Goal: Task Accomplishment & Management: Manage account settings

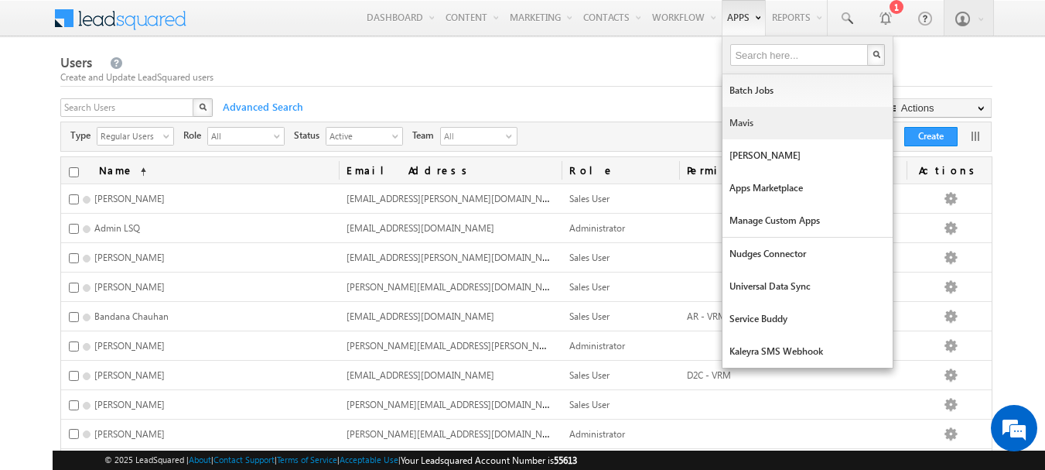
click at [755, 114] on link "Mavis" at bounding box center [808, 123] width 170 height 32
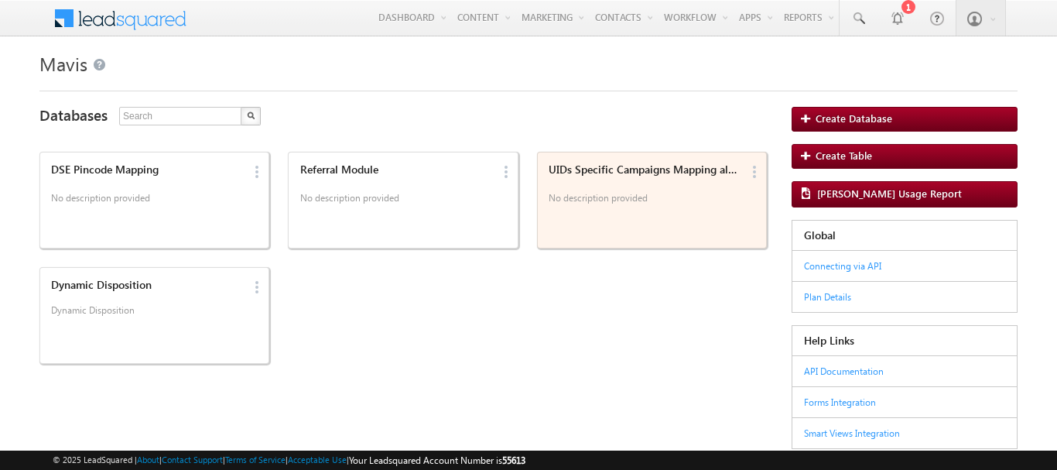
click at [599, 179] on div "UIDs Specific Campaigns Mapping along with Sub Source No description provided" at bounding box center [642, 185] width 197 height 53
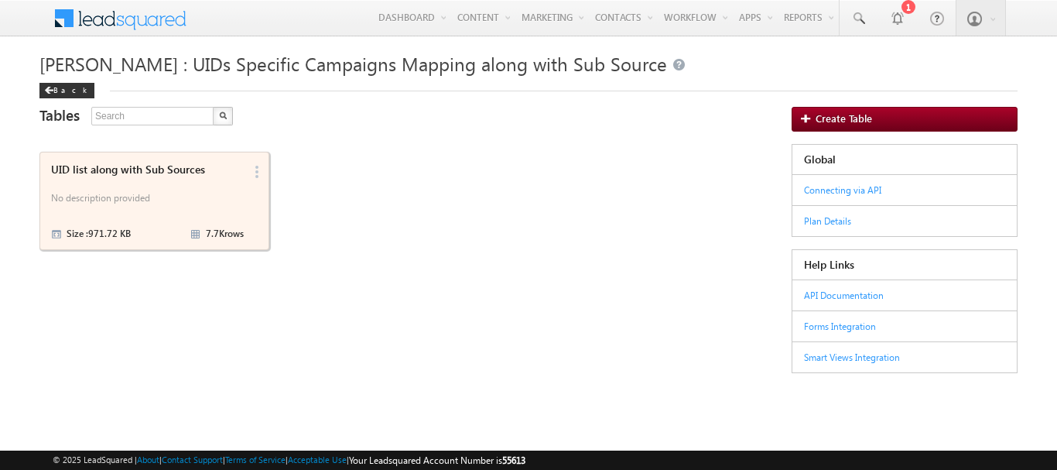
click at [147, 167] on div "UID list along with Sub Sources" at bounding box center [147, 169] width 193 height 13
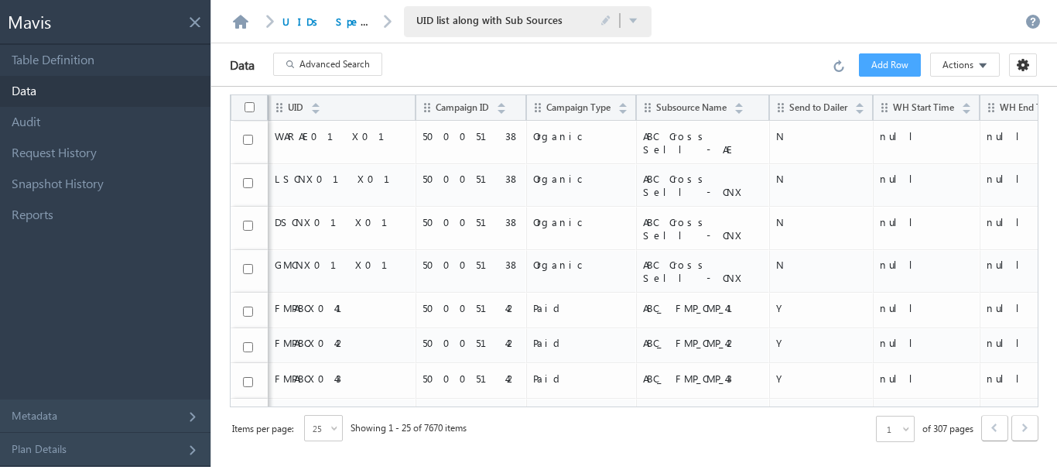
click at [331, 428] on span at bounding box center [336, 431] width 12 height 12
click at [353, 63] on span "Advanced Search" at bounding box center [334, 64] width 70 height 14
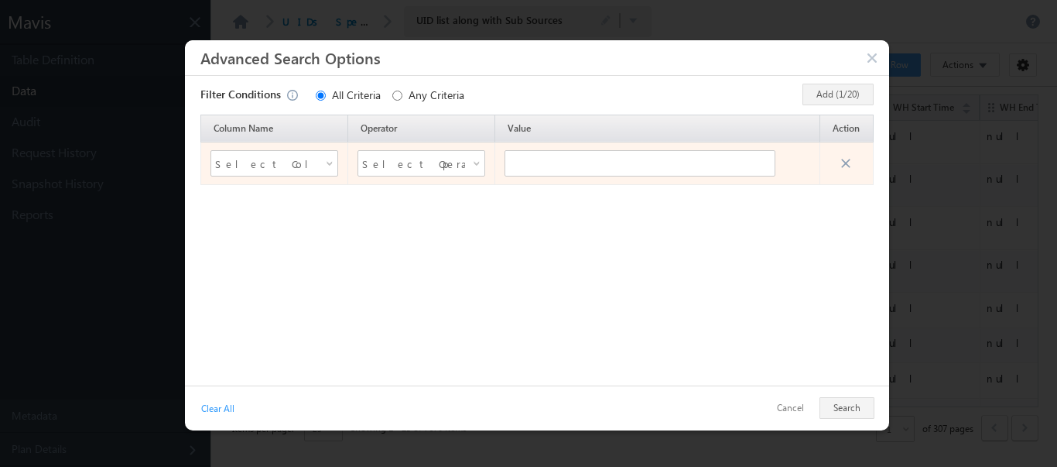
click at [289, 164] on span "Select Column Name" at bounding box center [264, 163] width 99 height 23
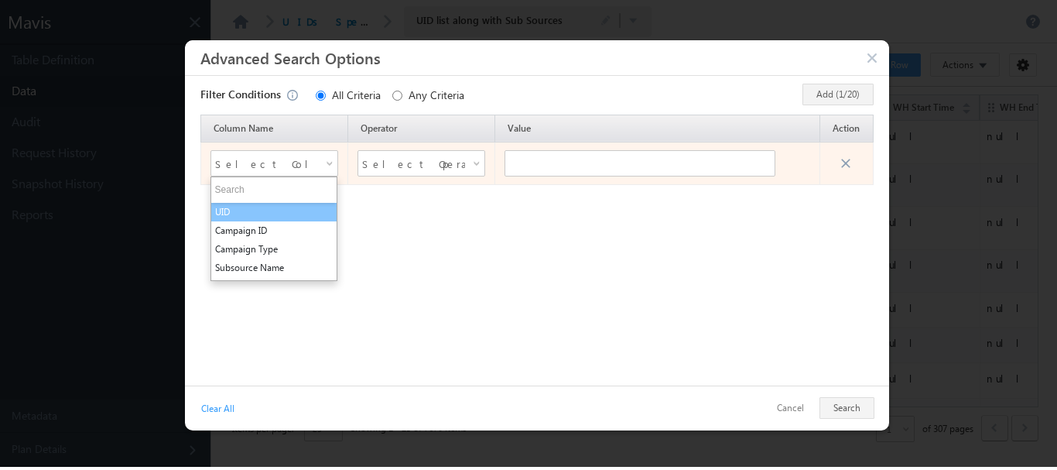
click at [265, 215] on li "UID" at bounding box center [274, 212] width 126 height 19
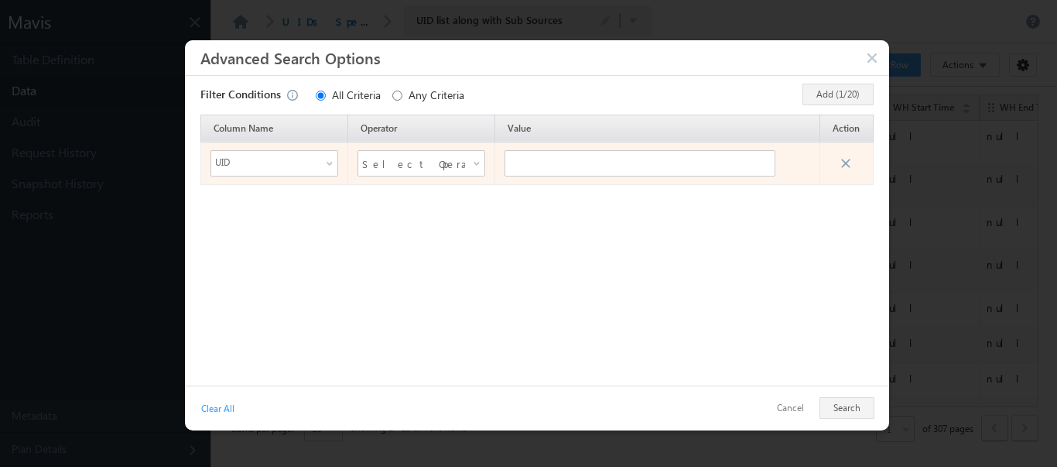
click at [400, 164] on span "Select Operator" at bounding box center [411, 163] width 99 height 23
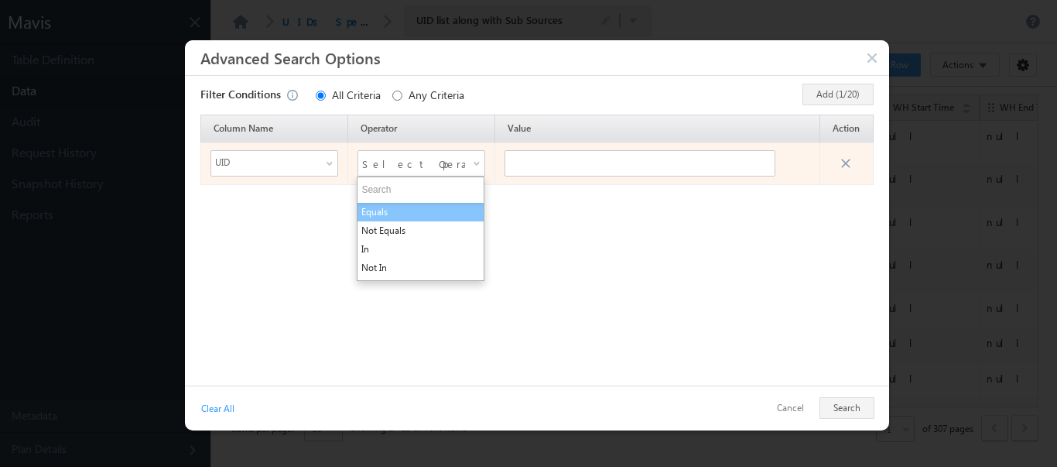
click at [412, 213] on li "Equals" at bounding box center [420, 212] width 126 height 19
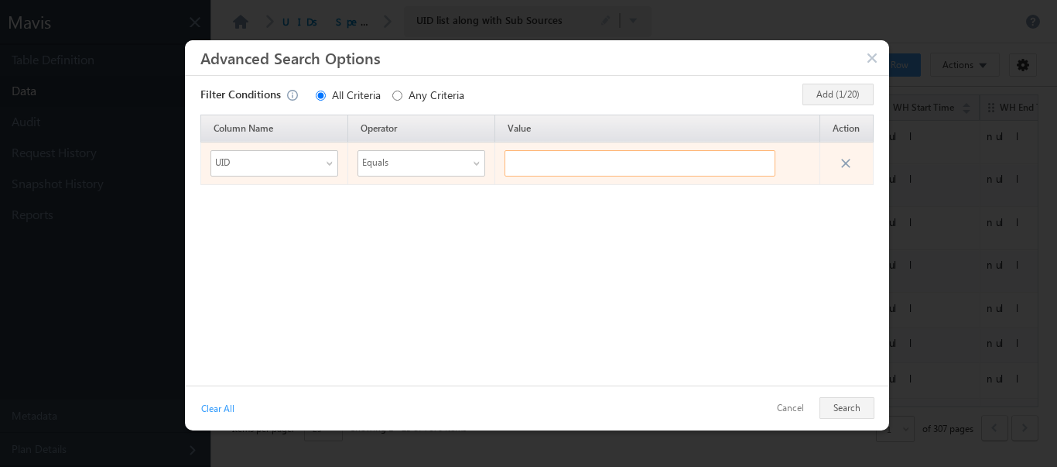
paste input "STPFB0026"
click at [531, 165] on input "text" at bounding box center [639, 163] width 271 height 26
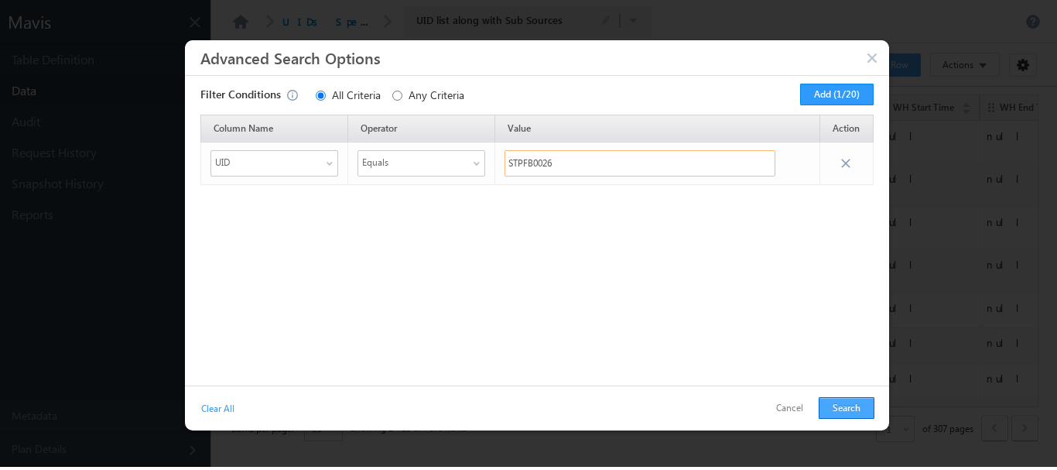
type input "STPFB0026"
click at [848, 411] on button "Search" at bounding box center [846, 408] width 56 height 22
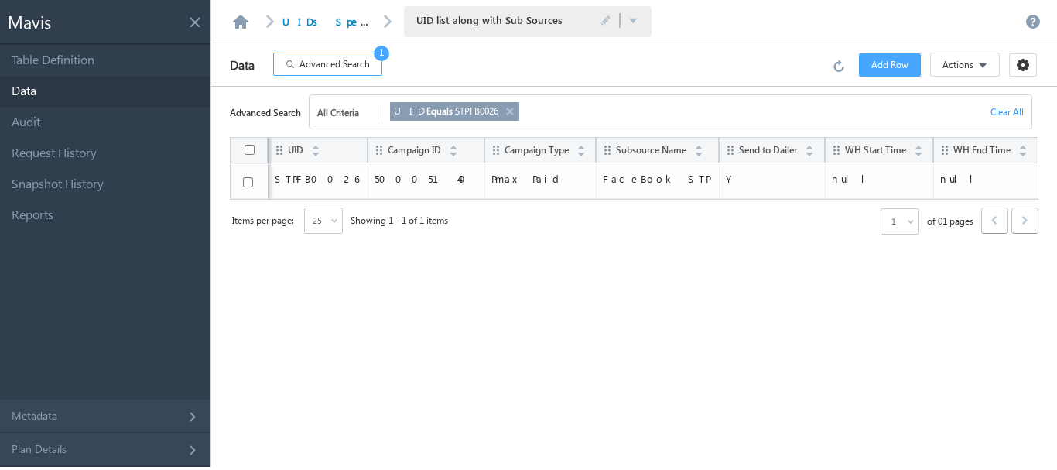
click at [584, 377] on div "UID Campaign ID Campaign Type Subsource Name Send to Dailer WH Start Time WH En…" at bounding box center [634, 302] width 808 height 330
click at [193, 23] on span at bounding box center [194, 18] width 17 height 17
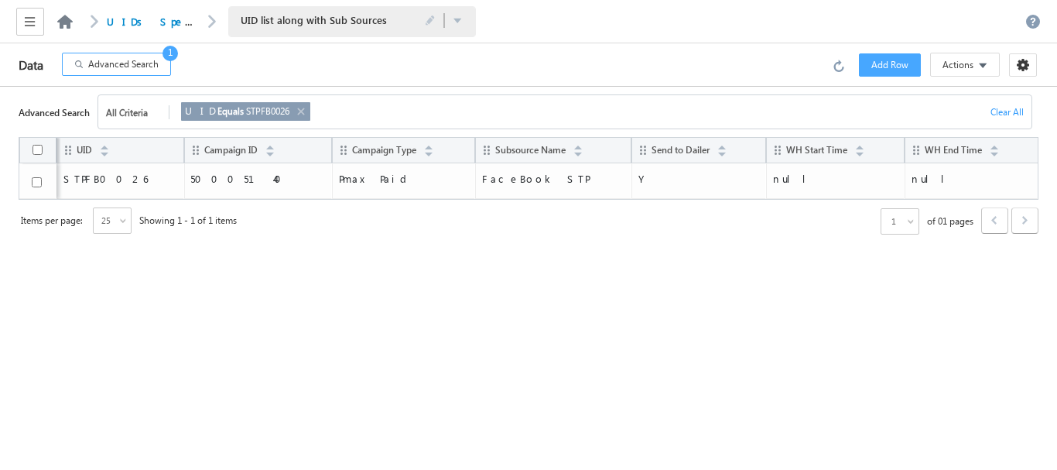
click at [63, 17] on link at bounding box center [65, 22] width 19 height 14
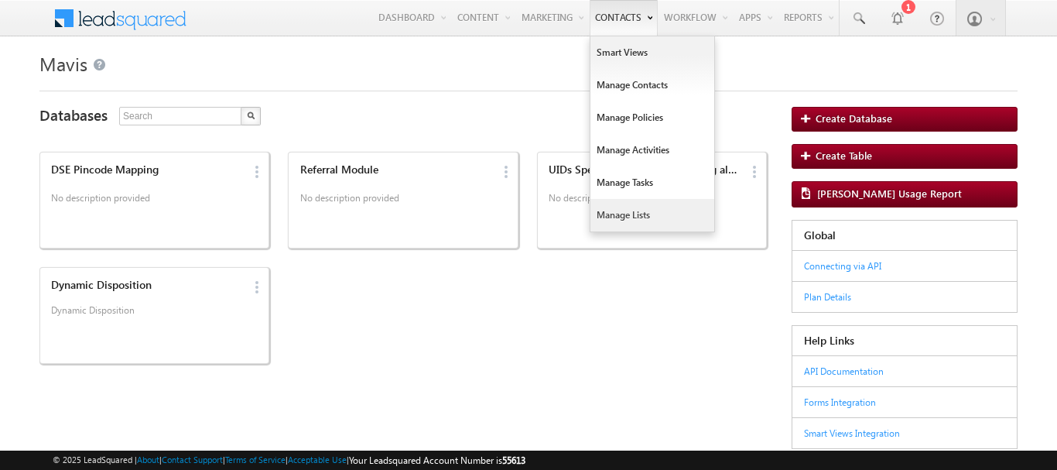
click at [637, 213] on link "Manage Lists" at bounding box center [652, 215] width 124 height 32
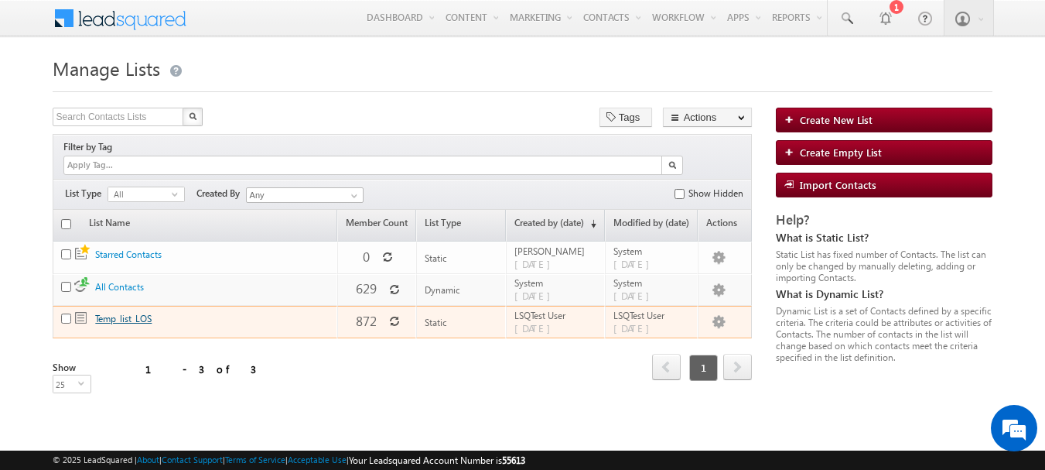
click at [130, 313] on link "Temp_list_LOS" at bounding box center [123, 319] width 56 height 12
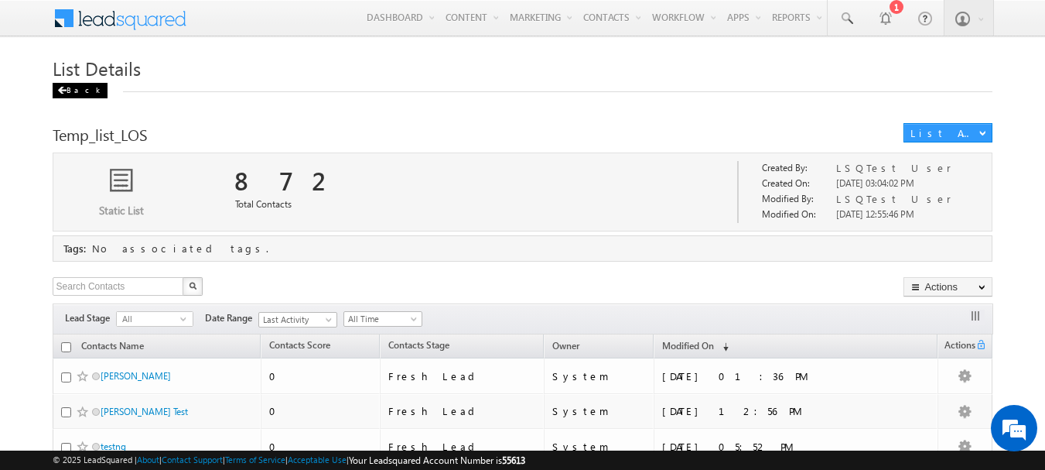
click at [76, 91] on div "Back" at bounding box center [80, 90] width 55 height 15
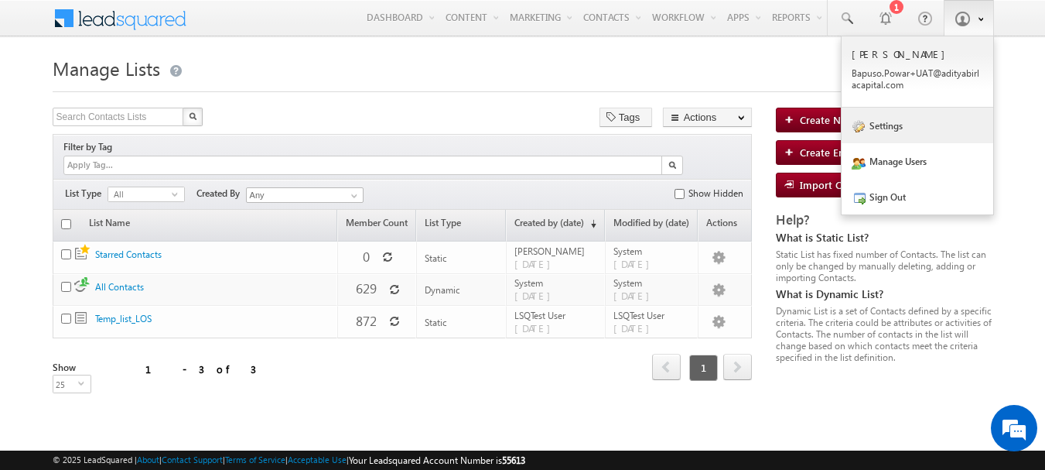
click at [900, 131] on link "Settings" at bounding box center [918, 126] width 152 height 36
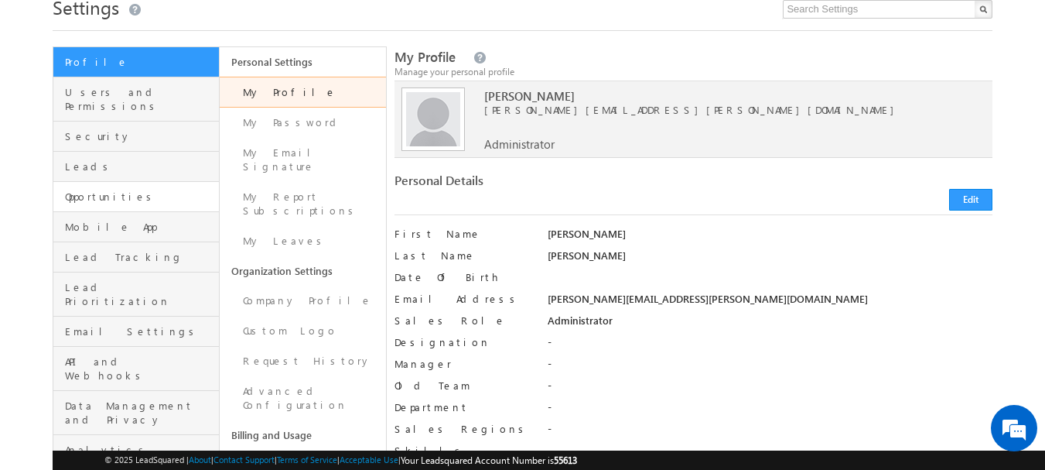
scroll to position [62, 0]
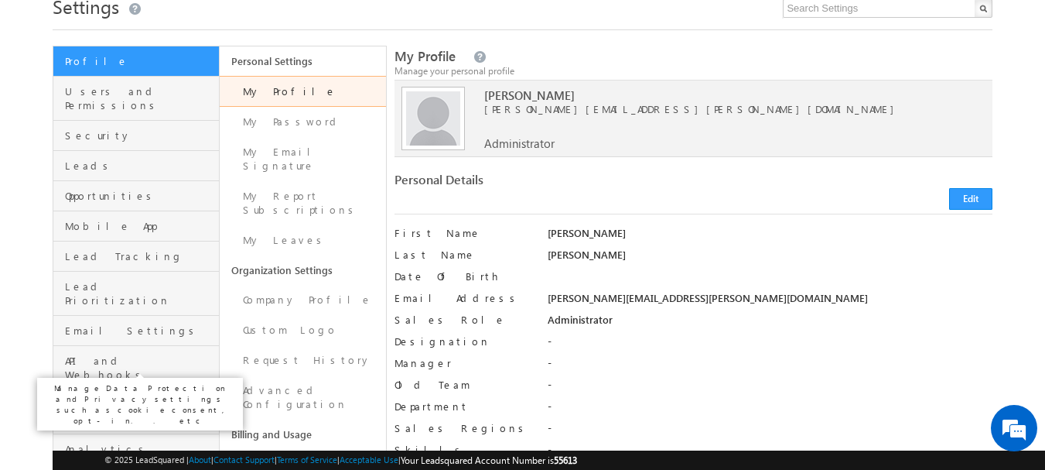
click at [147, 398] on span "Data Management and Privacy" at bounding box center [140, 412] width 150 height 28
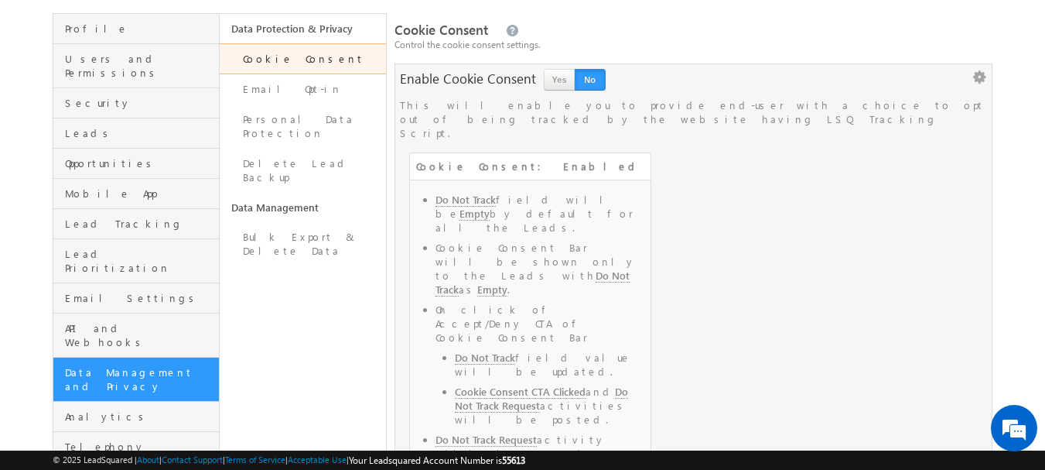
scroll to position [94, 0]
click at [132, 157] on span "Opportunities" at bounding box center [140, 164] width 150 height 14
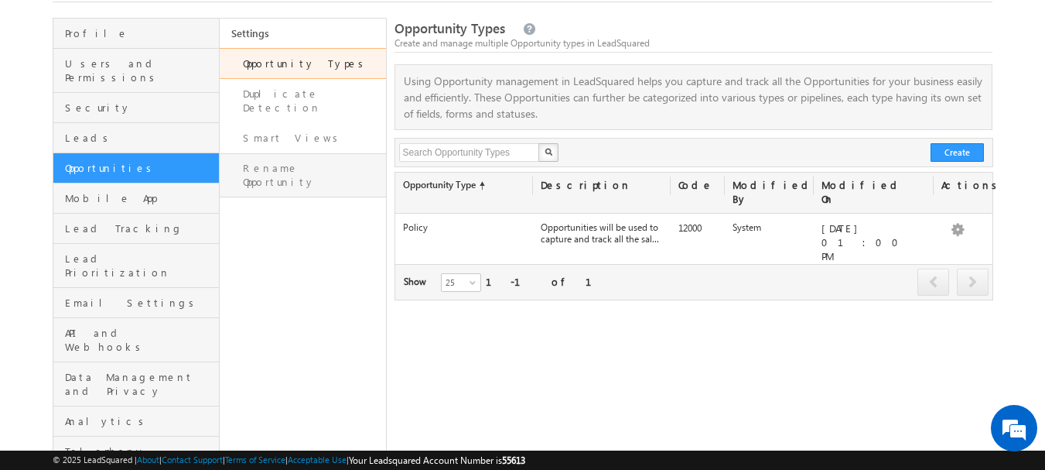
scroll to position [93, 0]
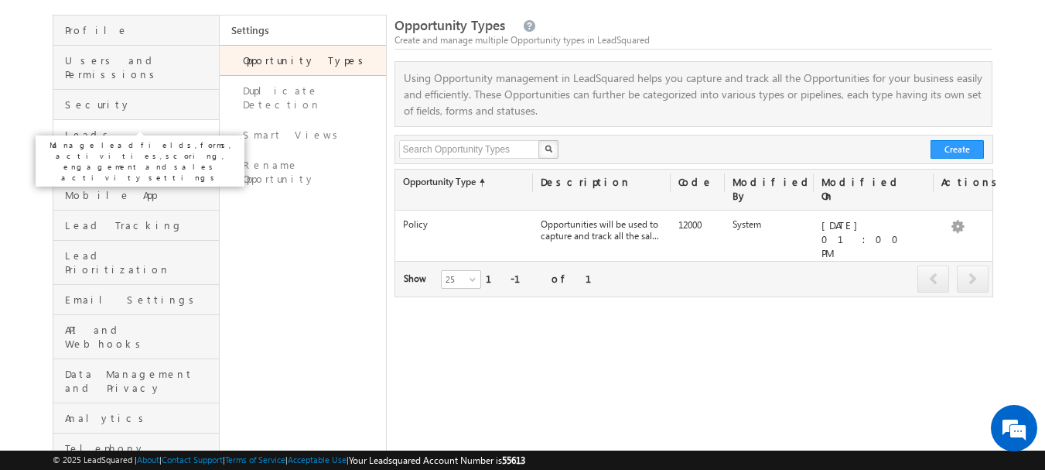
click at [120, 128] on span "Leads" at bounding box center [140, 135] width 150 height 14
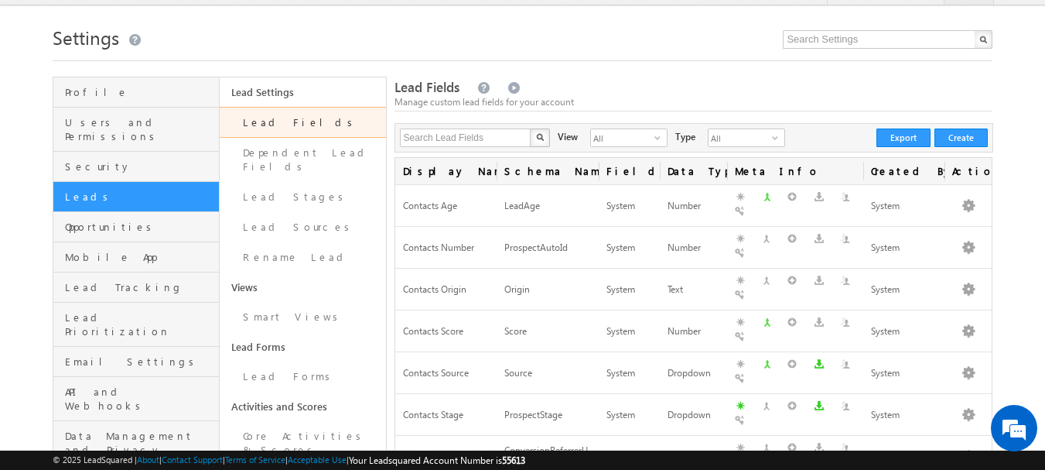
scroll to position [93, 0]
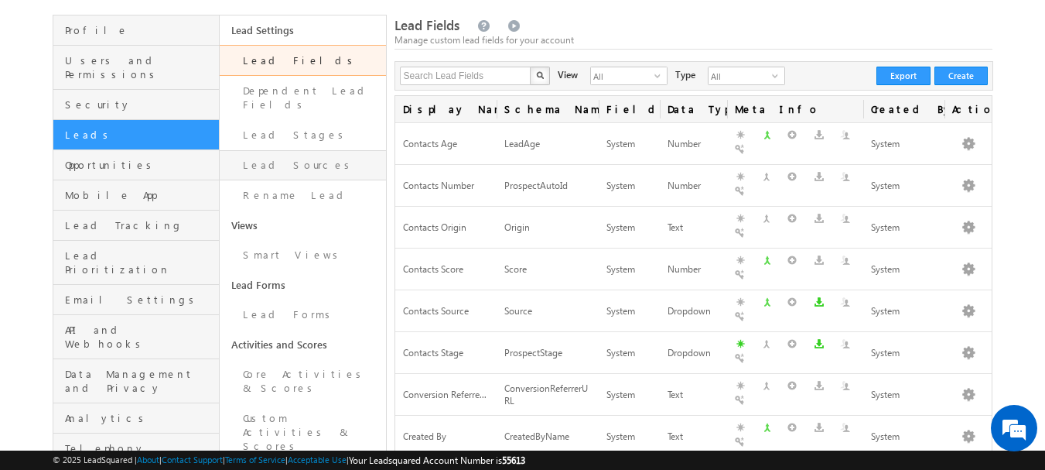
click at [326, 150] on link "Lead Sources" at bounding box center [303, 165] width 166 height 30
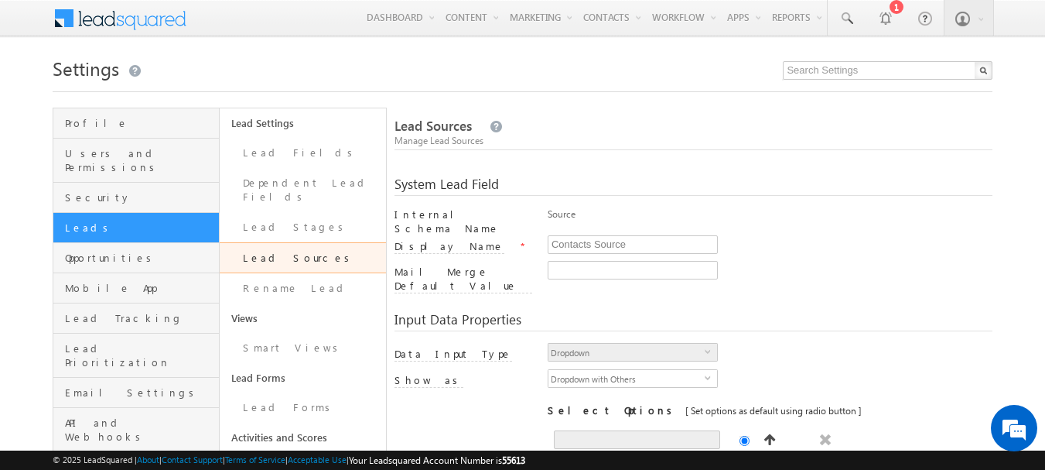
scroll to position [108, 0]
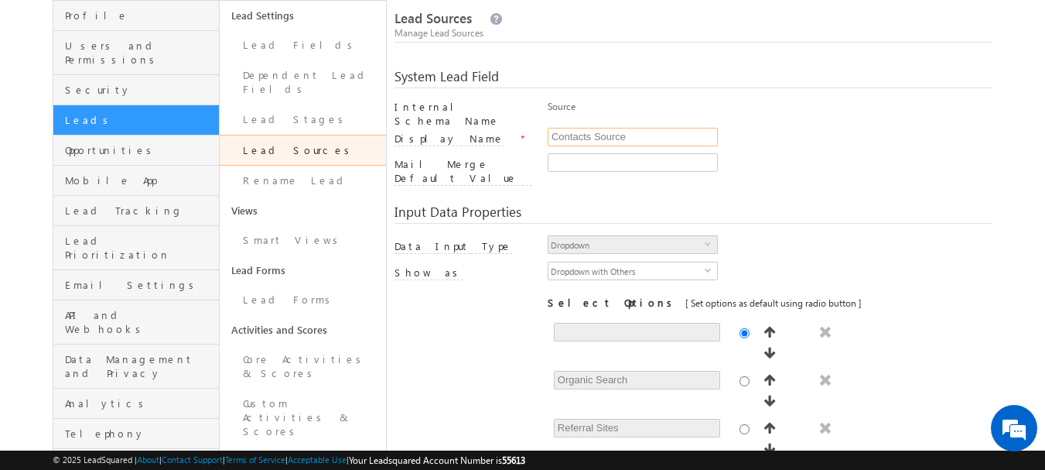
click at [634, 129] on input "Contacts Source" at bounding box center [633, 137] width 170 height 19
click at [778, 163] on div at bounding box center [770, 166] width 445 height 26
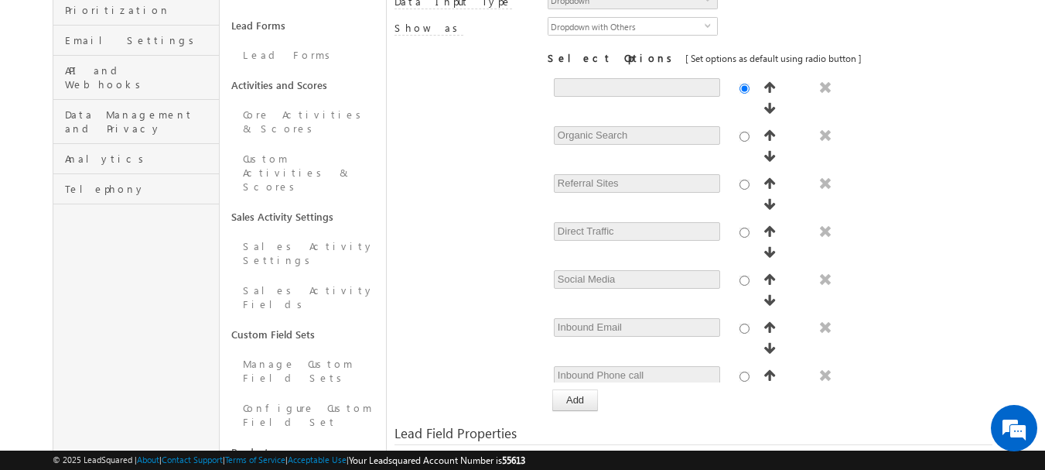
scroll to position [293, 0]
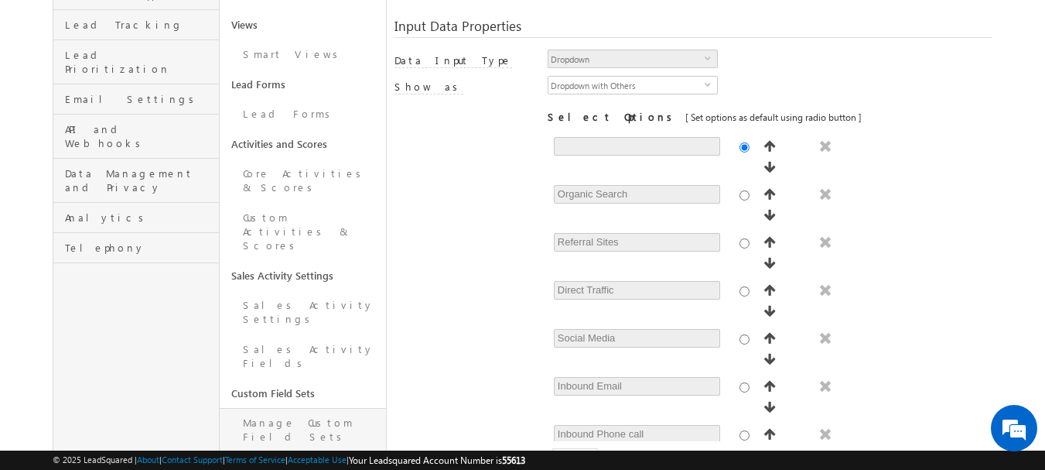
click at [319, 408] on link "Manage Custom Field Sets" at bounding box center [303, 430] width 166 height 44
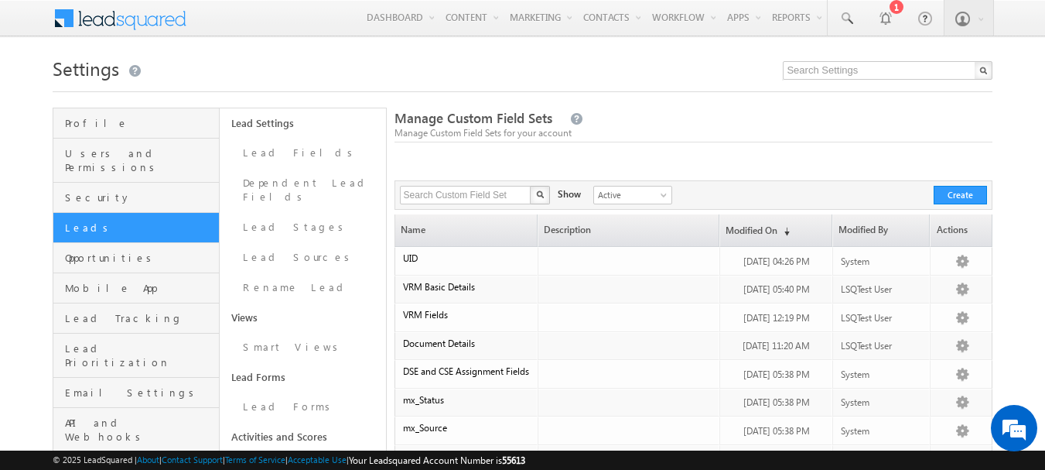
click at [705, 151] on div at bounding box center [694, 164] width 599 height 32
click at [512, 195] on input "text" at bounding box center [466, 195] width 132 height 19
type input "Search Custom Field Set"
click at [610, 193] on span "Active" at bounding box center [630, 195] width 73 height 14
click at [534, 161] on div at bounding box center [694, 164] width 599 height 32
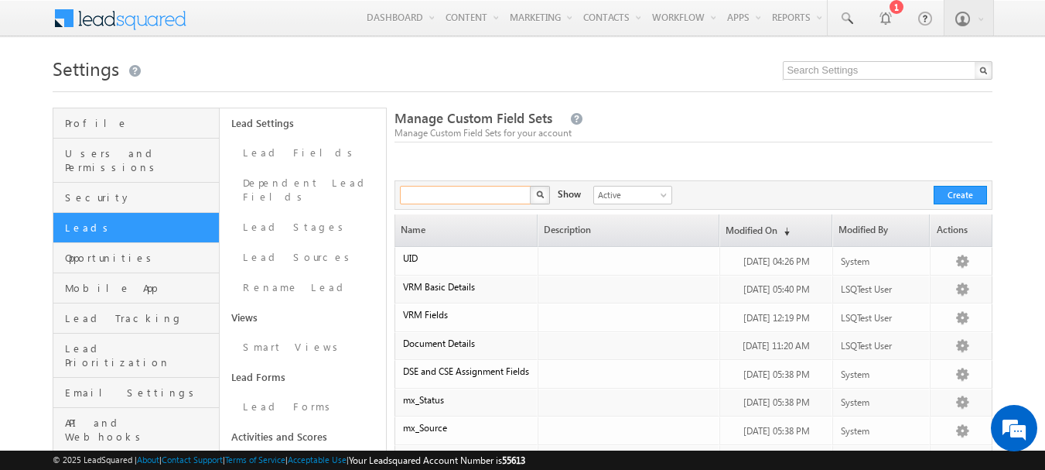
click at [456, 193] on input "text" at bounding box center [466, 195] width 132 height 19
type input "55"
click at [530, 186] on button "button" at bounding box center [540, 195] width 20 height 19
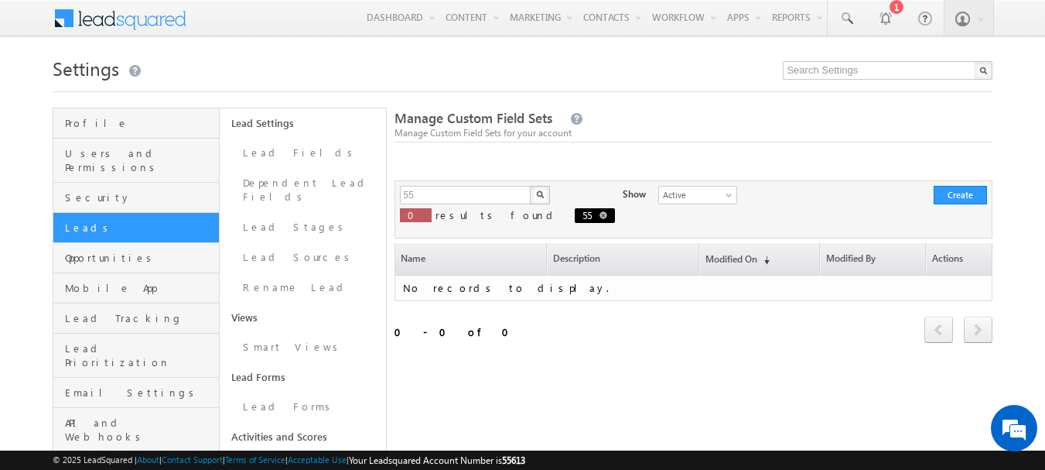
click at [600, 214] on span at bounding box center [604, 215] width 8 height 8
type input "Search Custom Field Set"
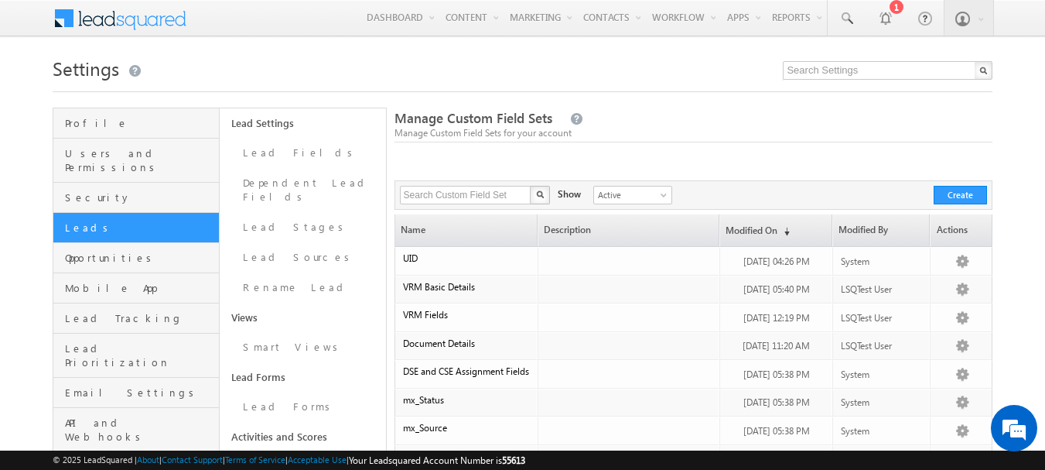
click at [475, 169] on div at bounding box center [694, 164] width 599 height 32
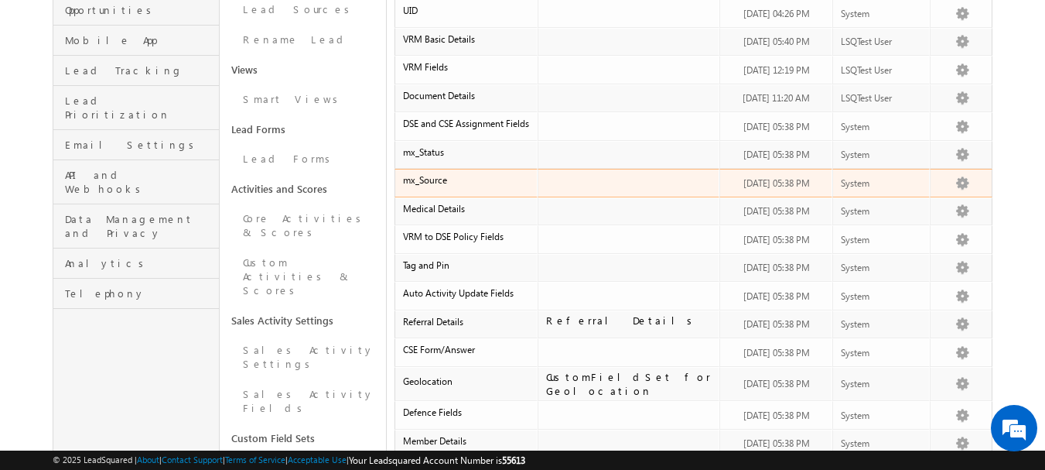
scroll to position [278, 0]
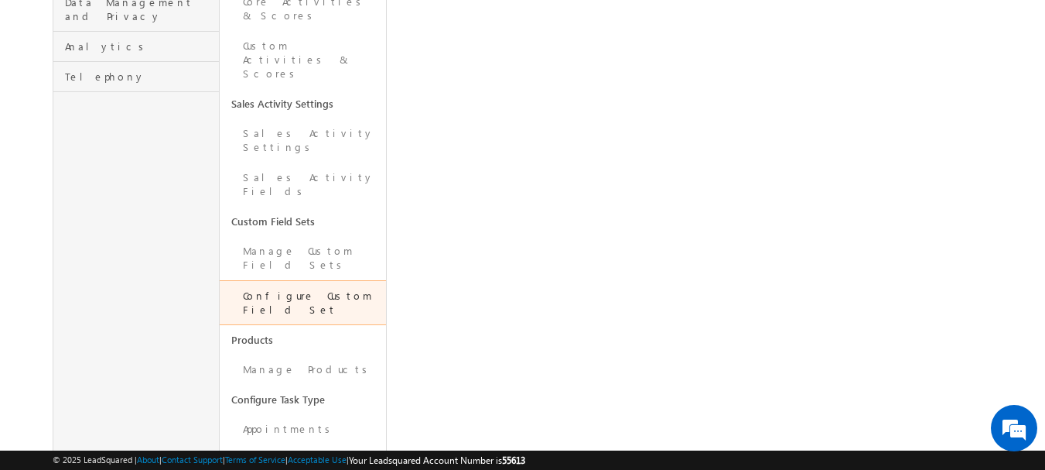
scroll to position [480, 0]
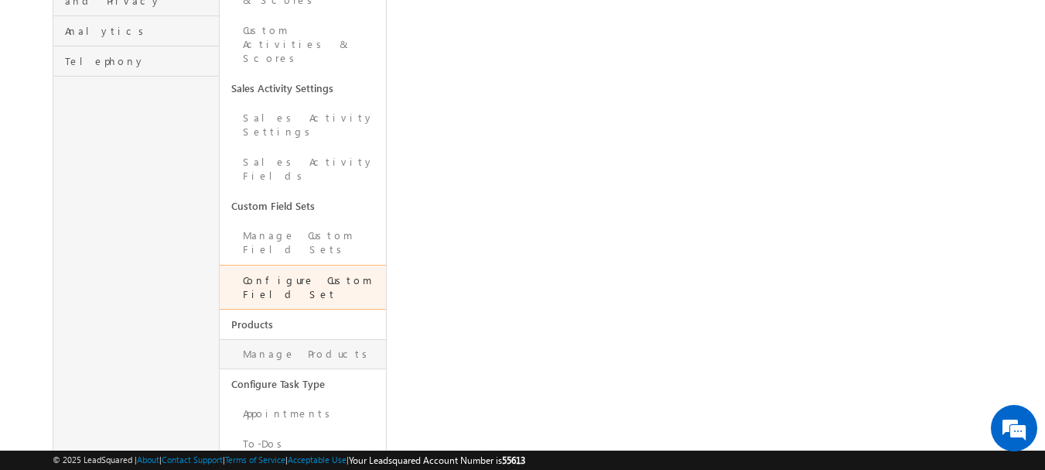
click at [323, 339] on link "Manage Products" at bounding box center [303, 354] width 166 height 30
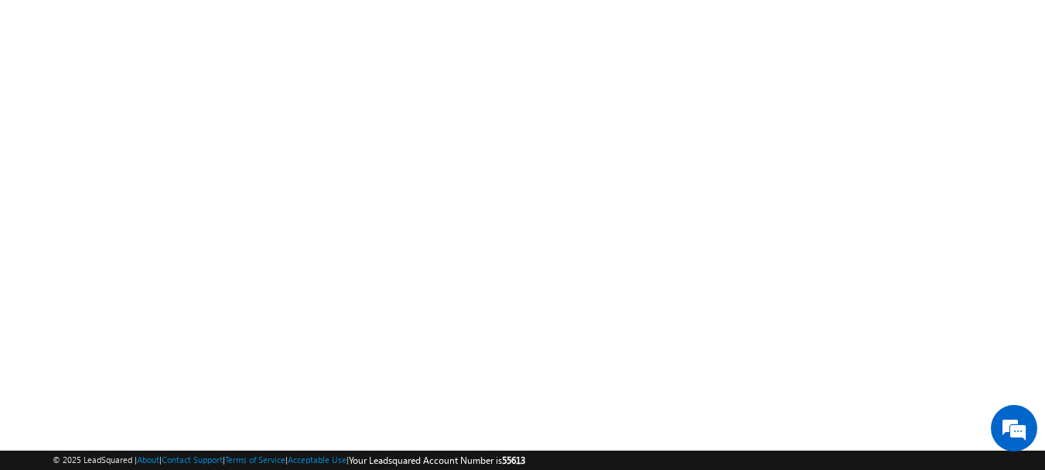
scroll to position [302, 0]
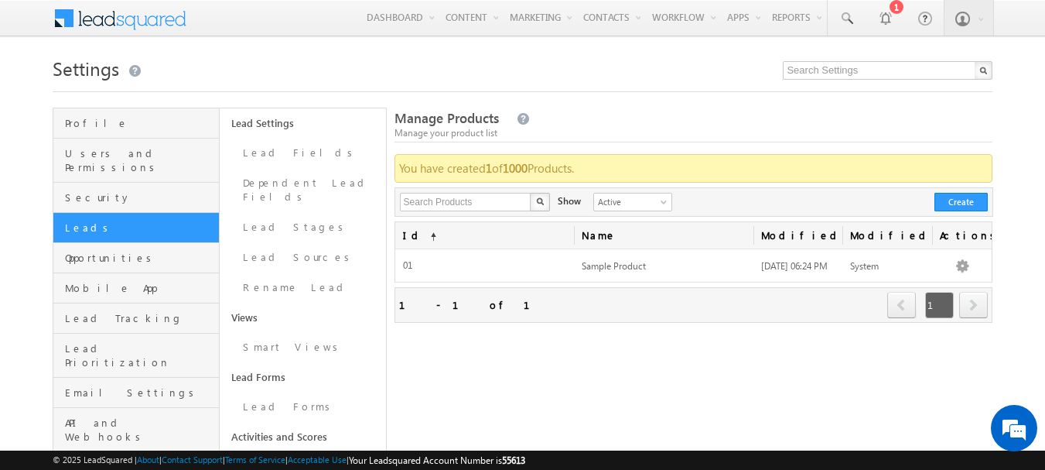
click at [309, 212] on link "Lead Stages" at bounding box center [303, 227] width 166 height 30
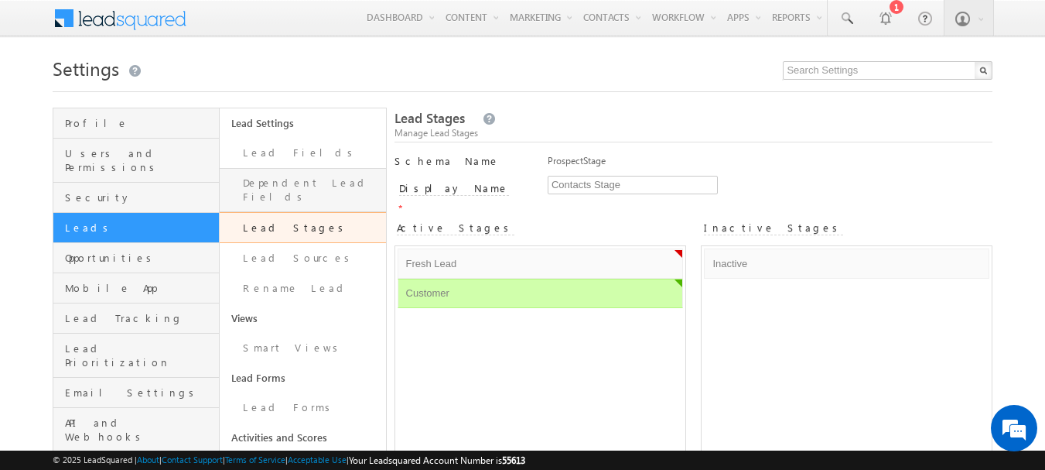
click at [295, 180] on link "Dependent Lead Fields" at bounding box center [303, 190] width 166 height 44
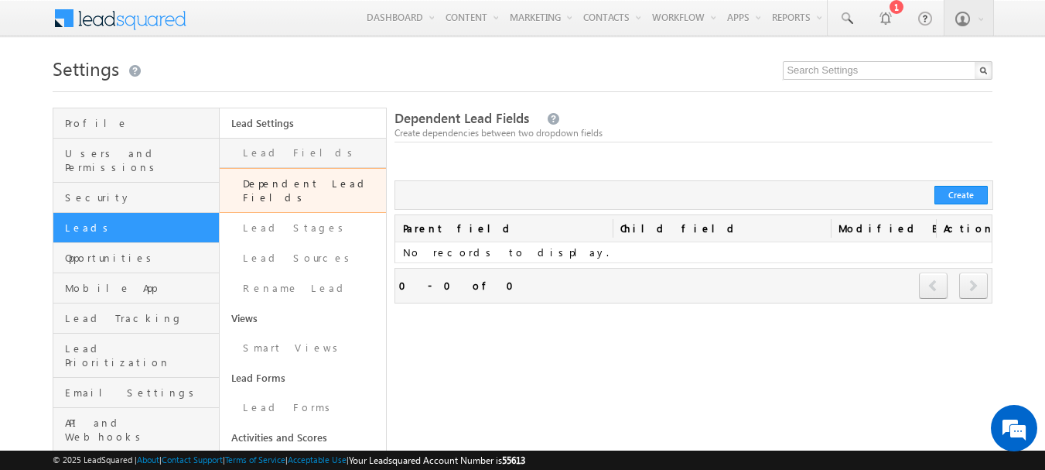
click at [294, 156] on link "Lead Fields" at bounding box center [303, 153] width 166 height 30
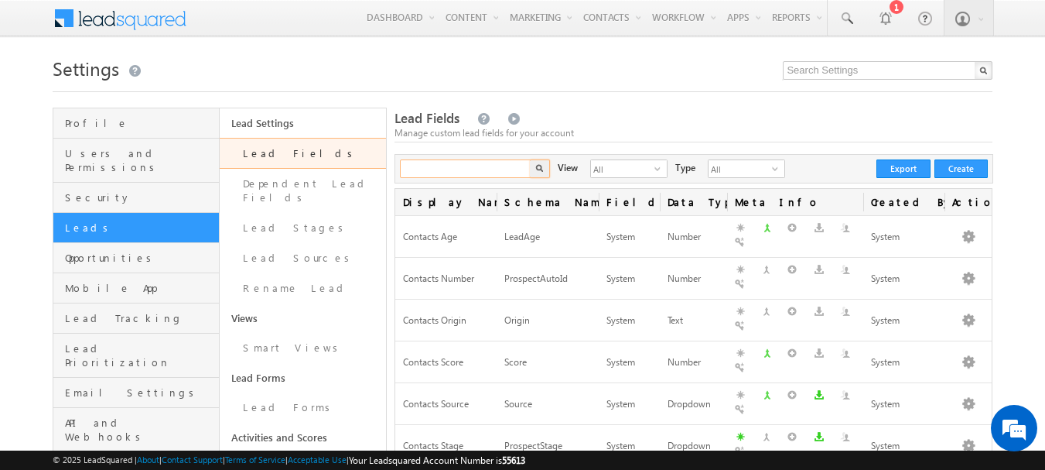
click at [469, 173] on input "text" at bounding box center [466, 168] width 132 height 19
paste input "STPFB0026"
type input "55"
click at [530, 159] on button "button" at bounding box center [540, 168] width 20 height 19
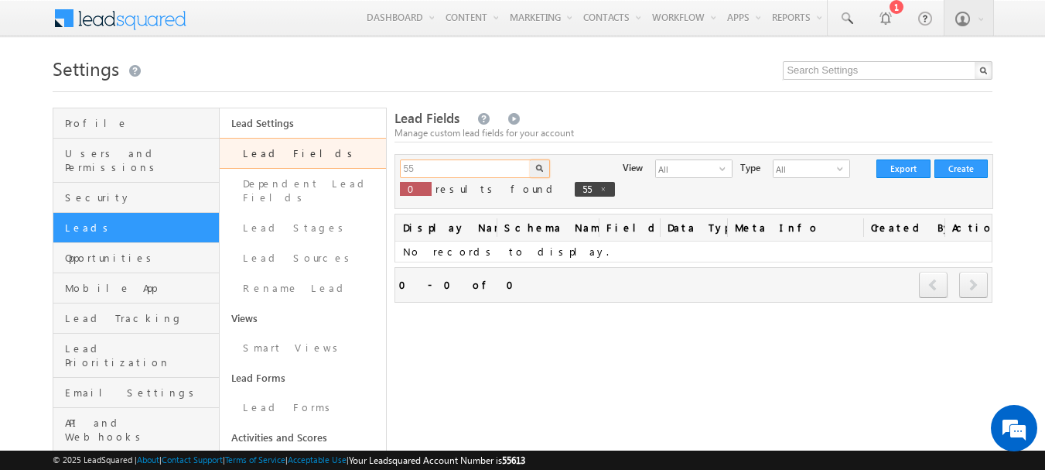
click at [489, 169] on input "55" at bounding box center [466, 168] width 132 height 19
click at [530, 159] on button "button" at bounding box center [540, 168] width 20 height 19
click at [607, 188] on span at bounding box center [611, 189] width 8 height 8
type input "Search Lead Fields"
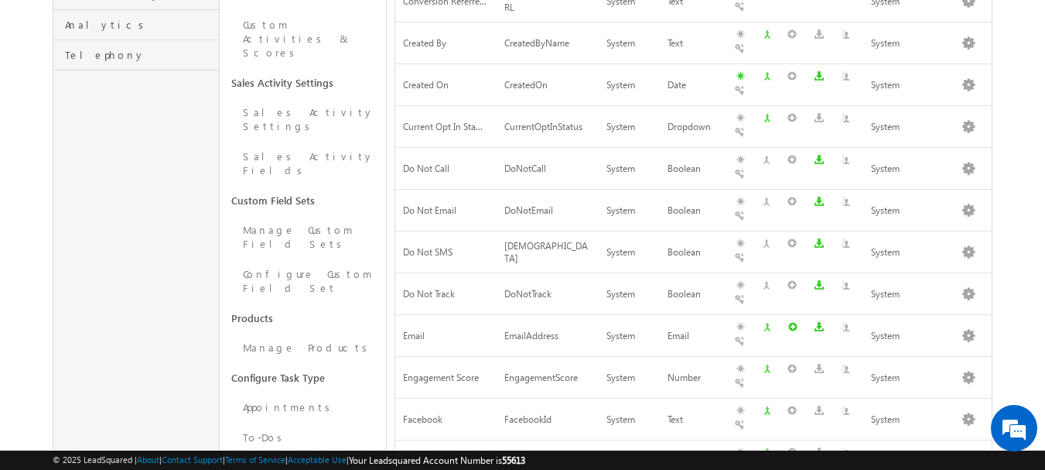
scroll to position [617, 0]
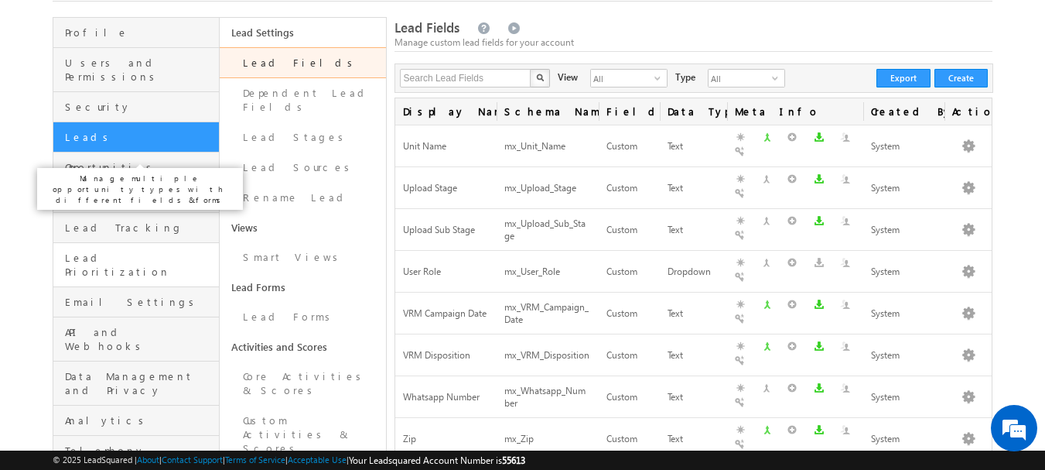
scroll to position [87, 0]
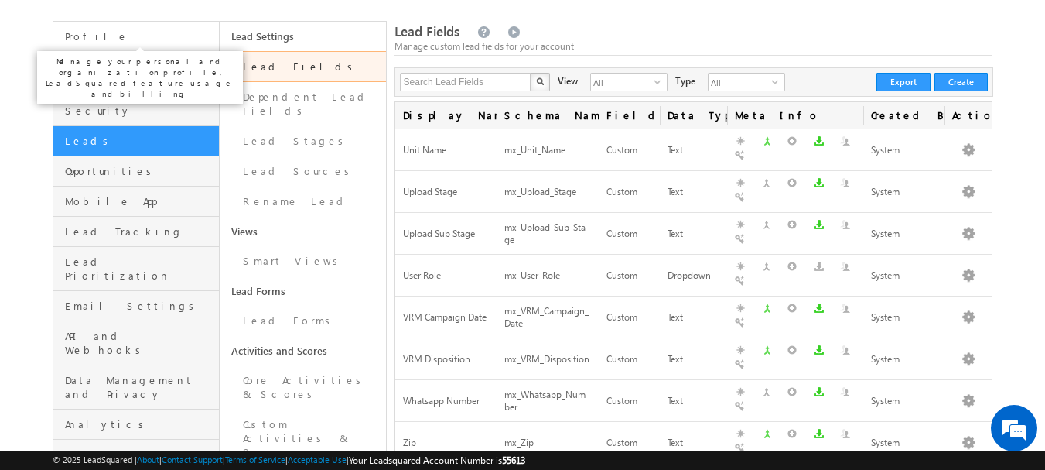
click at [138, 38] on span "Profile" at bounding box center [140, 36] width 150 height 14
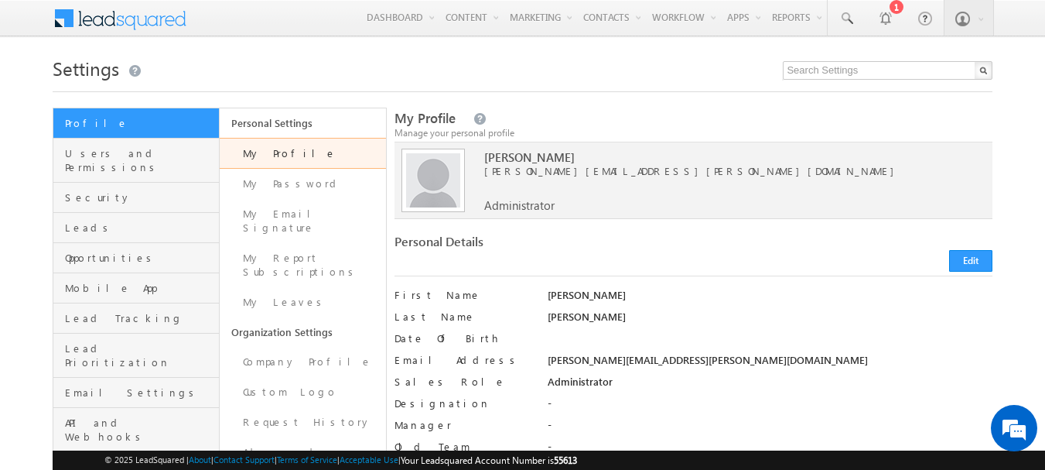
click at [597, 77] on h1 "Settings" at bounding box center [523, 67] width 941 height 30
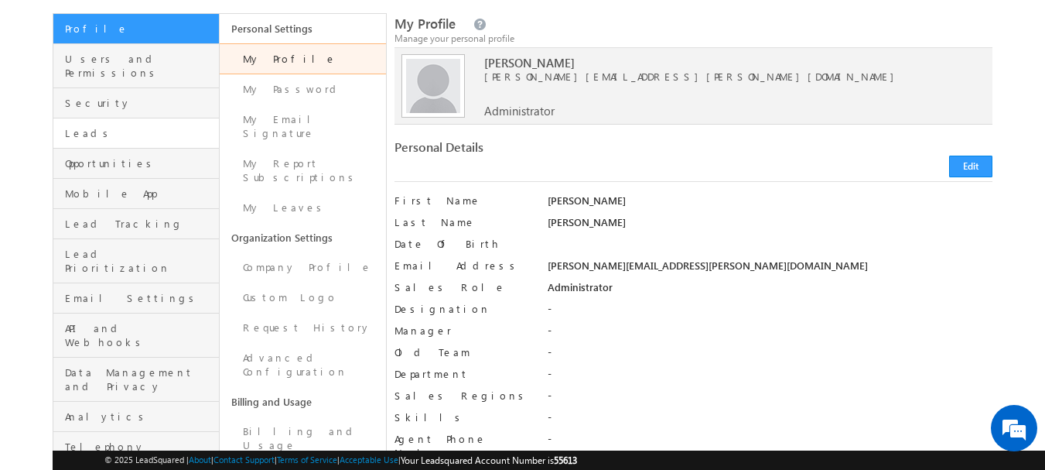
scroll to position [93, 0]
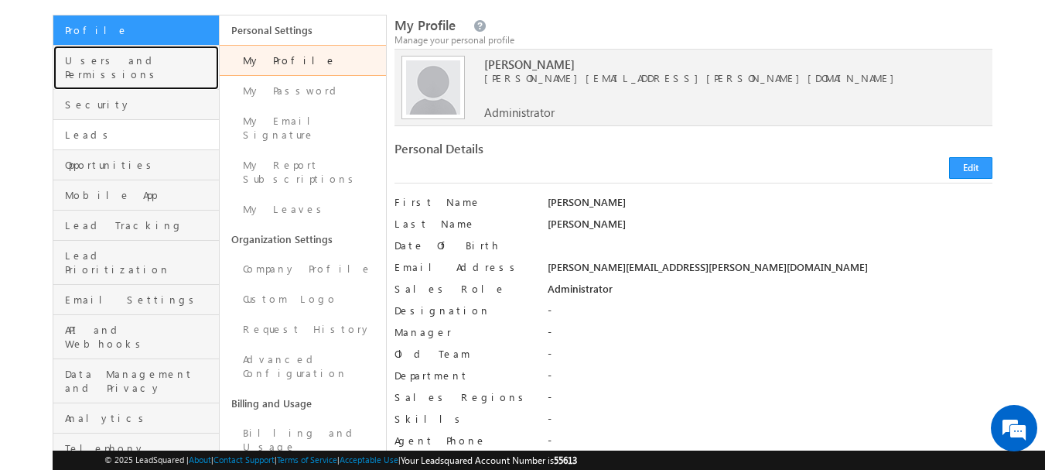
click at [145, 51] on link "Users and Permissions" at bounding box center [136, 68] width 166 height 44
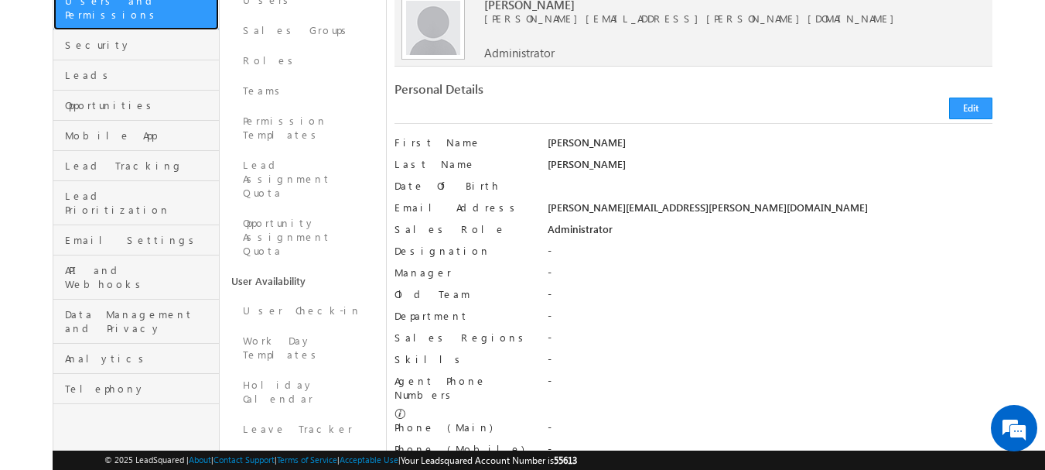
scroll to position [155, 0]
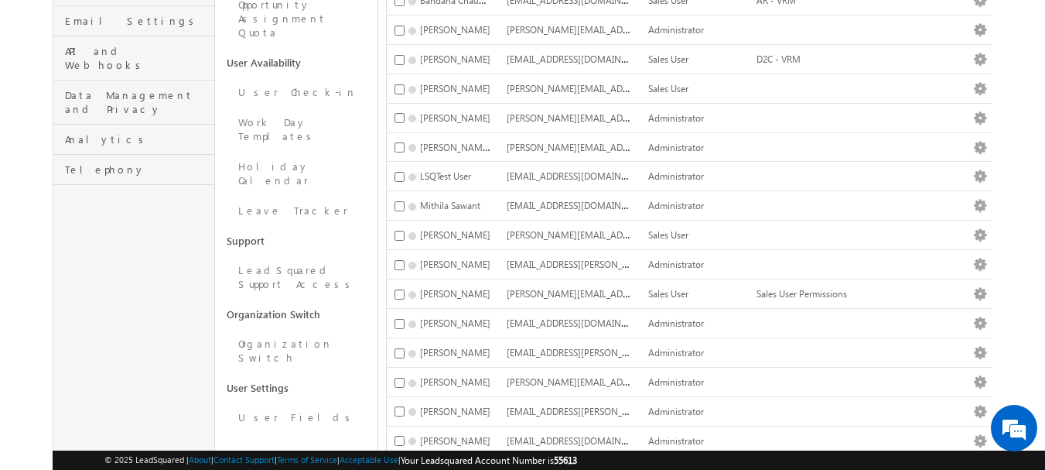
click at [134, 166] on div "Profile Users and Permissions Security Leads Opportunities Mobile App Lead Trac…" at bounding box center [134, 131] width 163 height 791
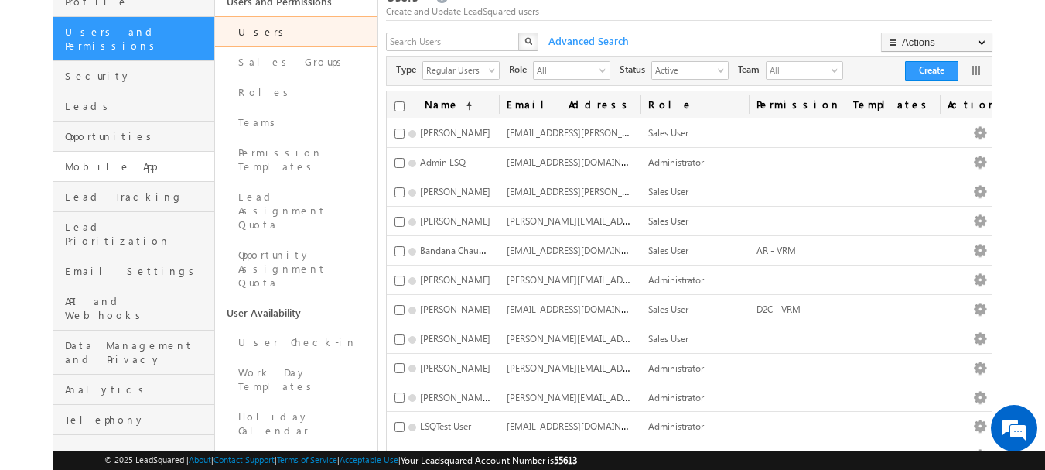
scroll to position [124, 0]
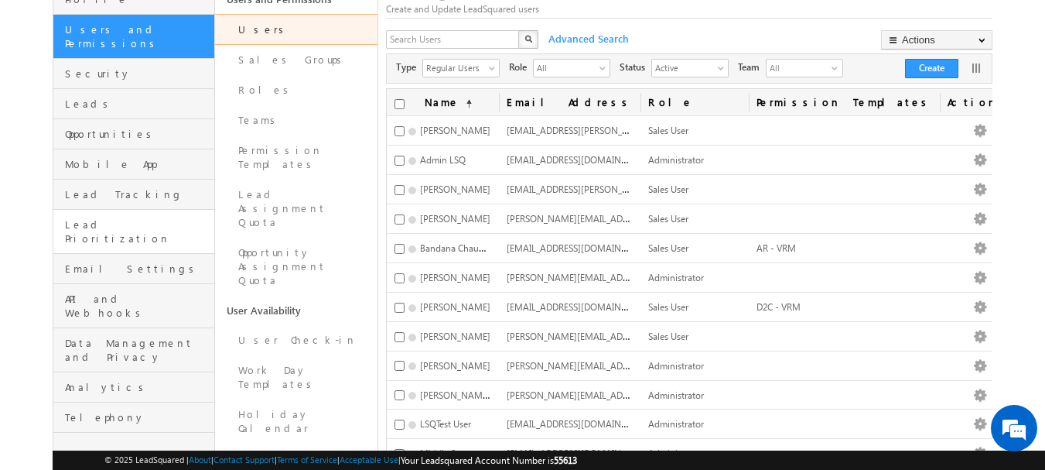
click at [155, 210] on link "Lead Prioritization" at bounding box center [134, 232] width 162 height 44
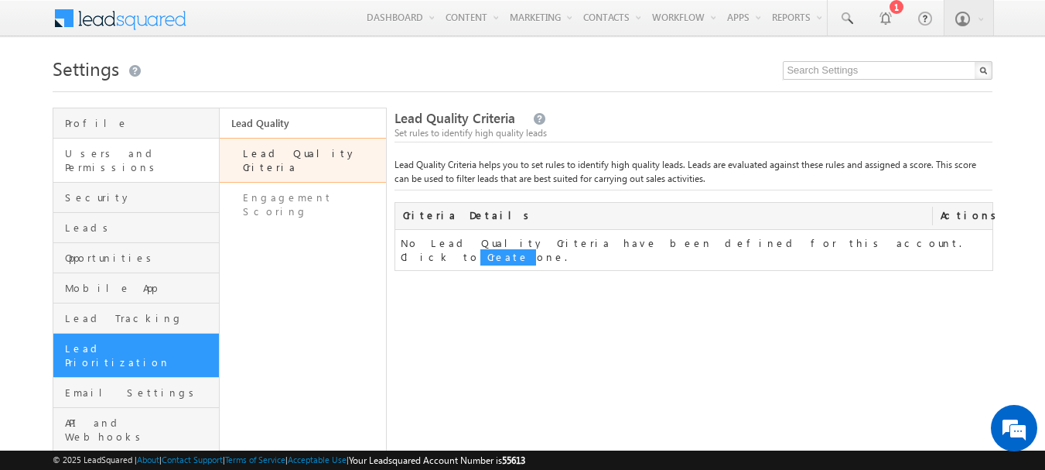
click at [136, 160] on link "Users and Permissions" at bounding box center [136, 160] width 166 height 44
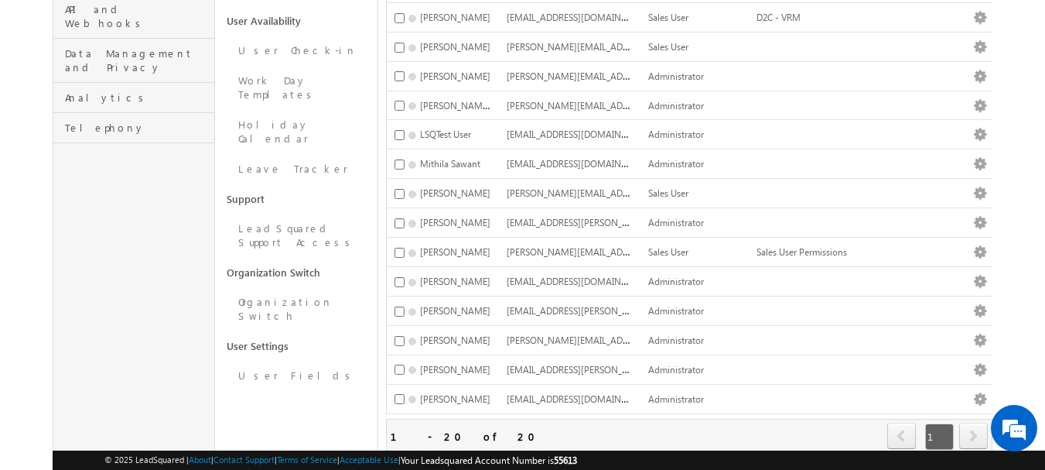
scroll to position [476, 0]
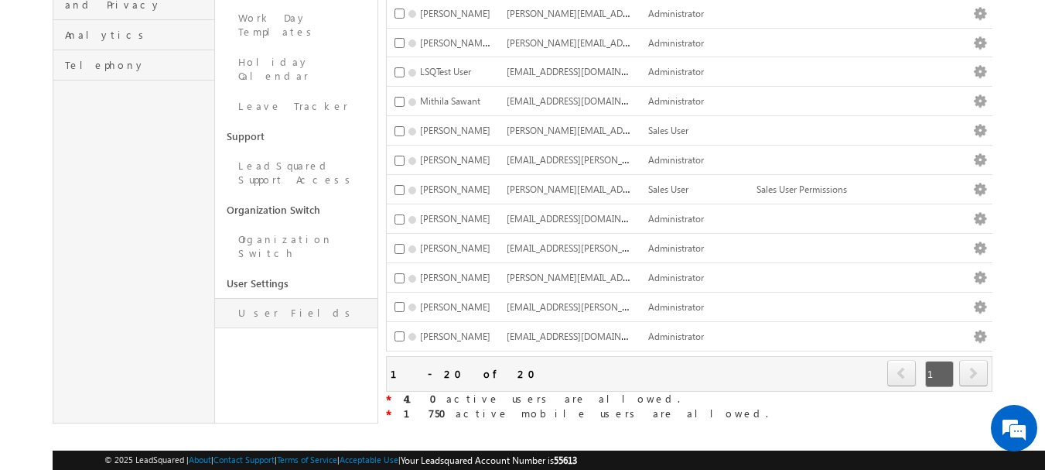
click at [289, 298] on link "User Fields" at bounding box center [296, 313] width 162 height 30
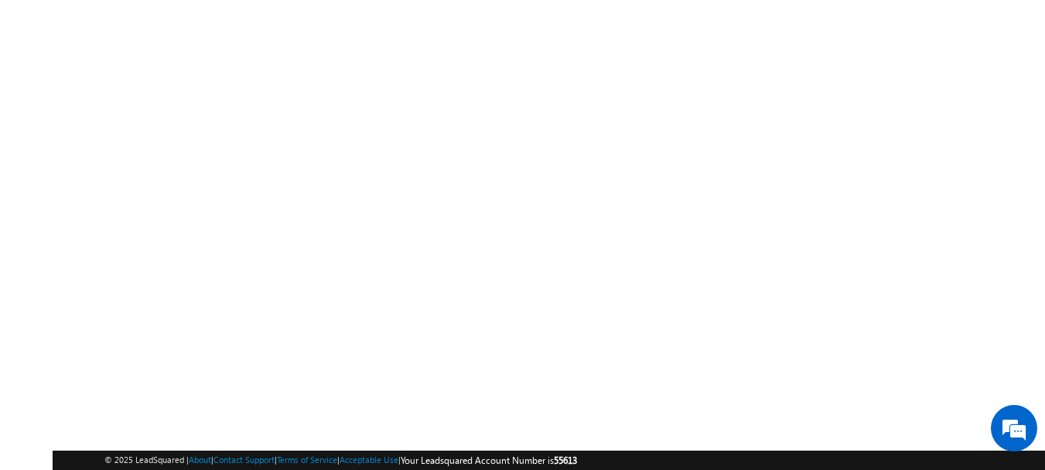
scroll to position [302, 0]
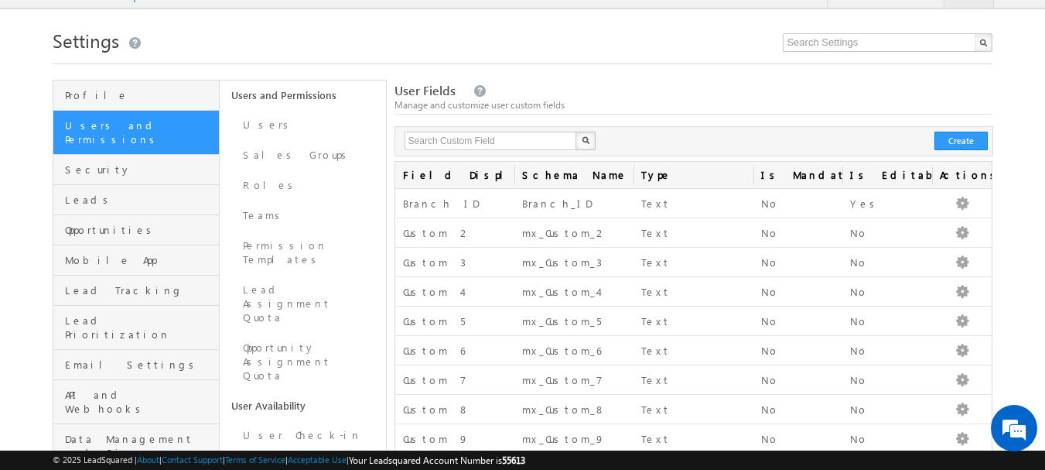
scroll to position [31, 0]
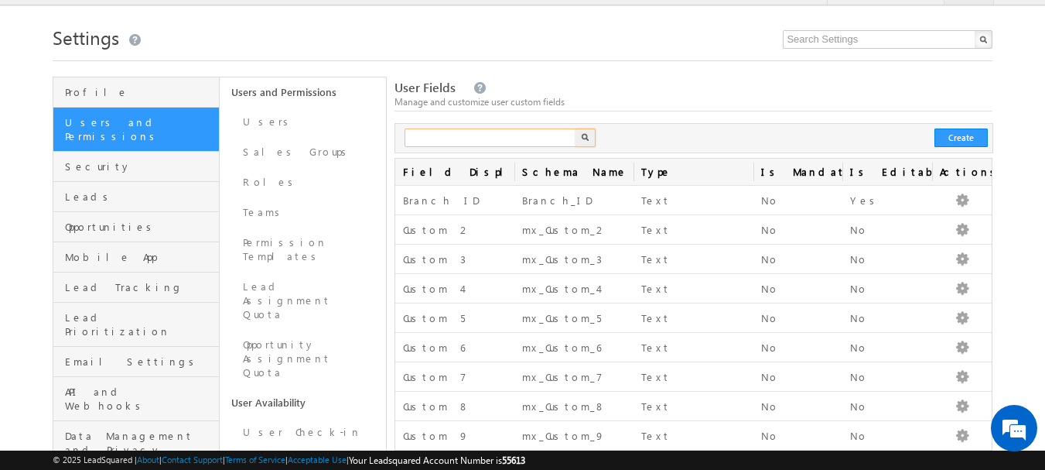
click at [470, 142] on input "text" at bounding box center [491, 137] width 173 height 19
type input "55"
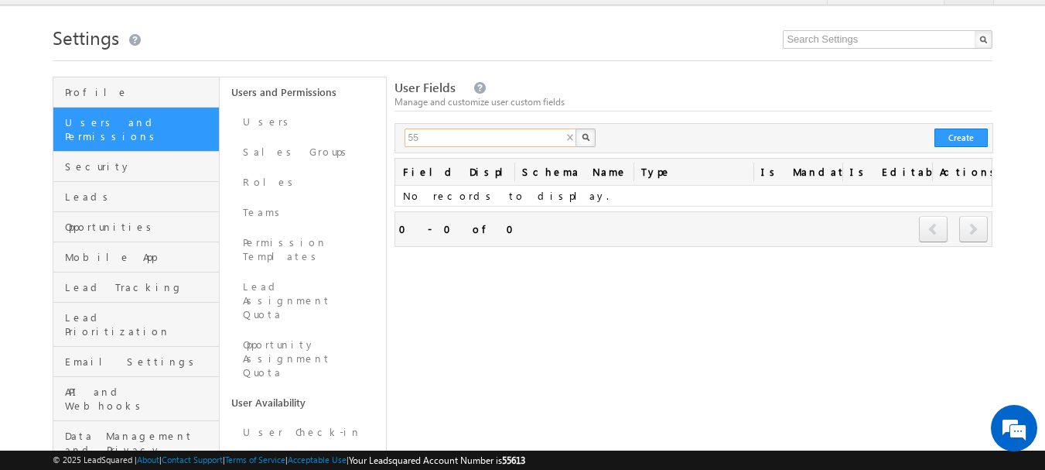
click at [481, 142] on input "55" at bounding box center [491, 137] width 173 height 19
click at [644, 140] on div "X Create" at bounding box center [694, 138] width 599 height 30
click at [546, 142] on input "text" at bounding box center [491, 137] width 173 height 19
click at [663, 132] on div "X Create" at bounding box center [694, 138] width 599 height 30
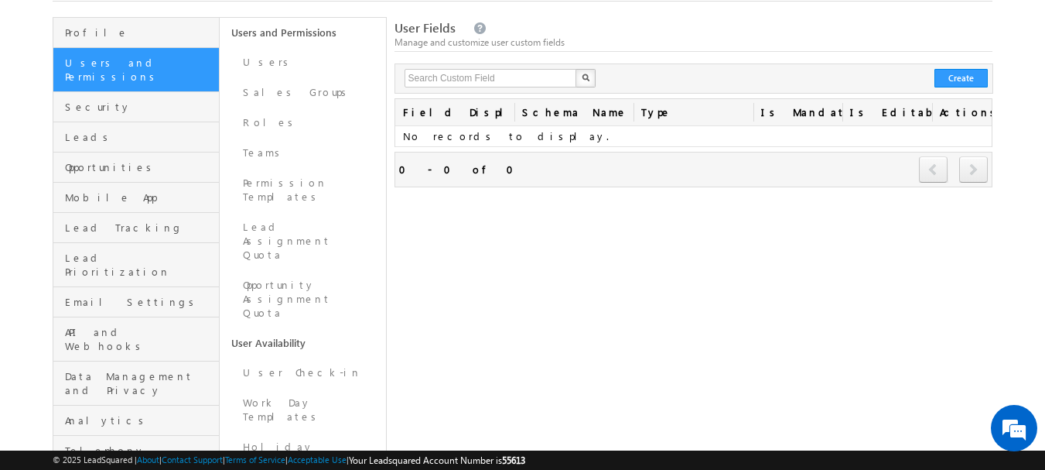
scroll to position [93, 0]
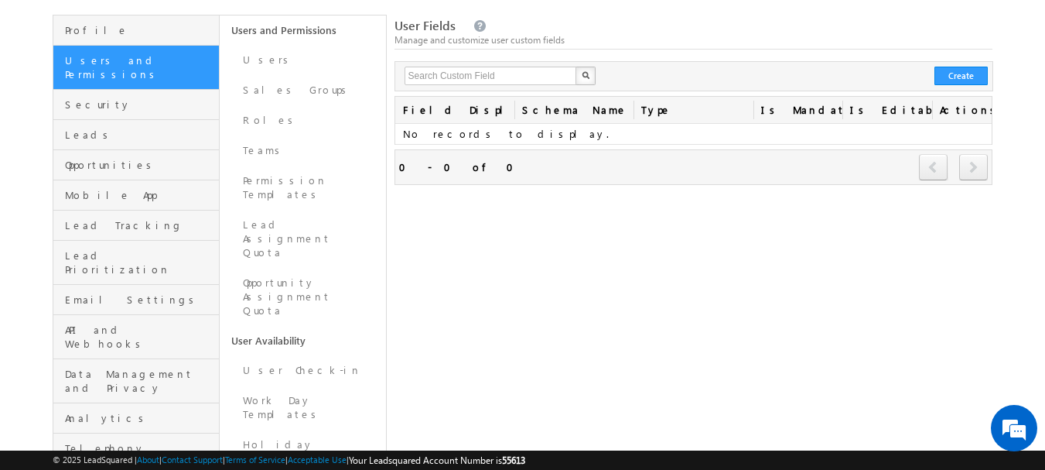
click at [584, 79] on img "button" at bounding box center [586, 75] width 8 height 8
click at [638, 79] on div "X Create" at bounding box center [694, 76] width 599 height 30
click at [511, 79] on input "text" at bounding box center [491, 76] width 173 height 19
click at [639, 85] on div "X Create" at bounding box center [694, 76] width 599 height 30
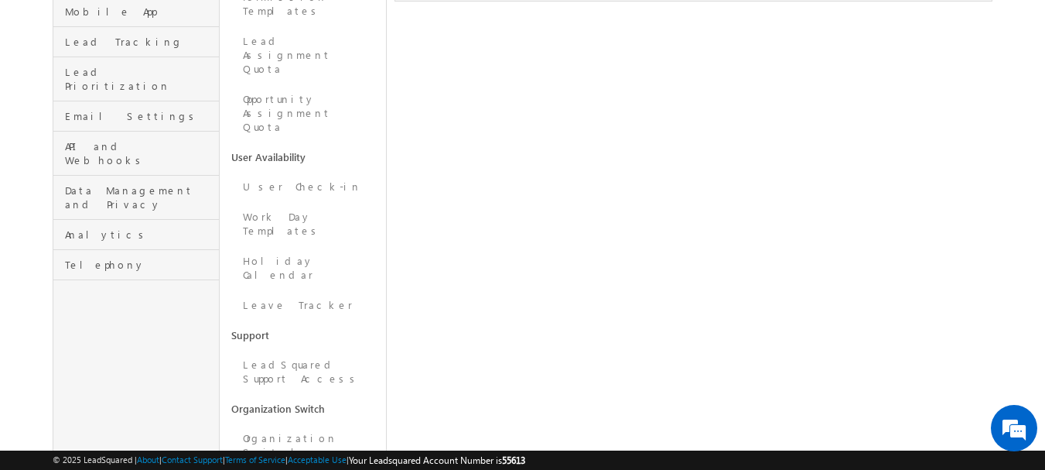
scroll to position [285, 0]
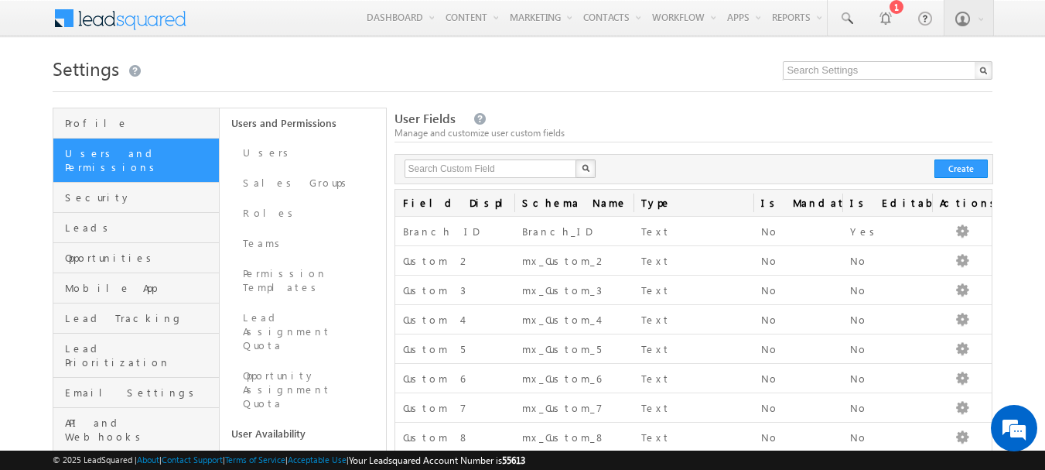
click at [685, 172] on div "X Create" at bounding box center [694, 169] width 599 height 30
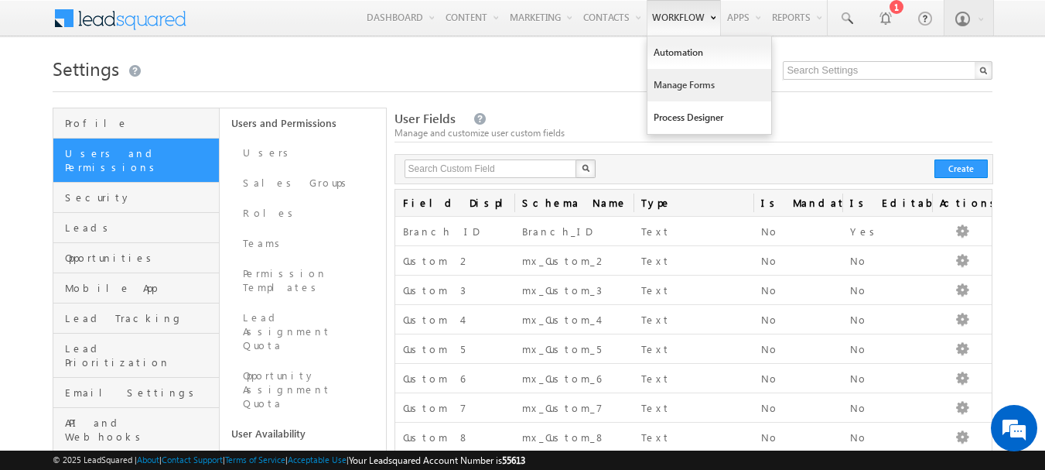
click at [678, 82] on link "Manage Forms" at bounding box center [709, 85] width 124 height 32
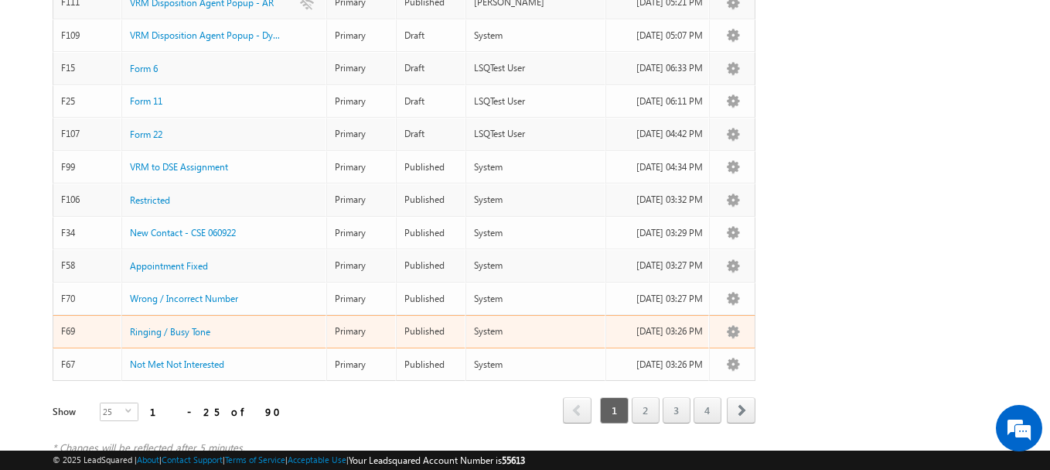
scroll to position [702, 0]
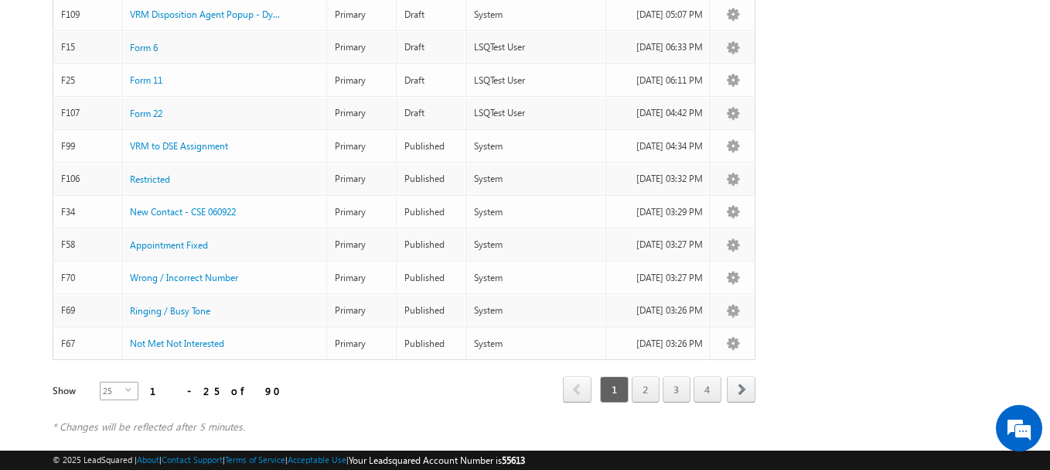
click at [113, 382] on span "25" at bounding box center [113, 390] width 25 height 17
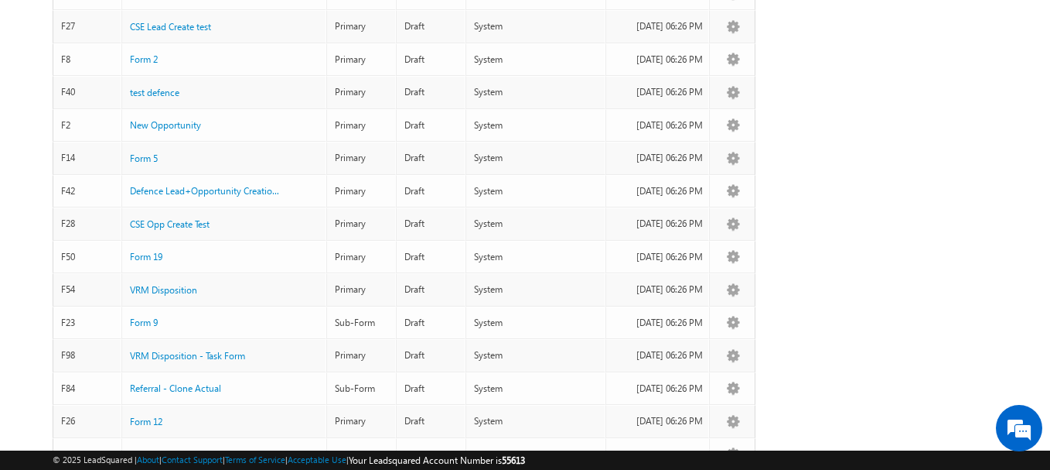
scroll to position [1961, 0]
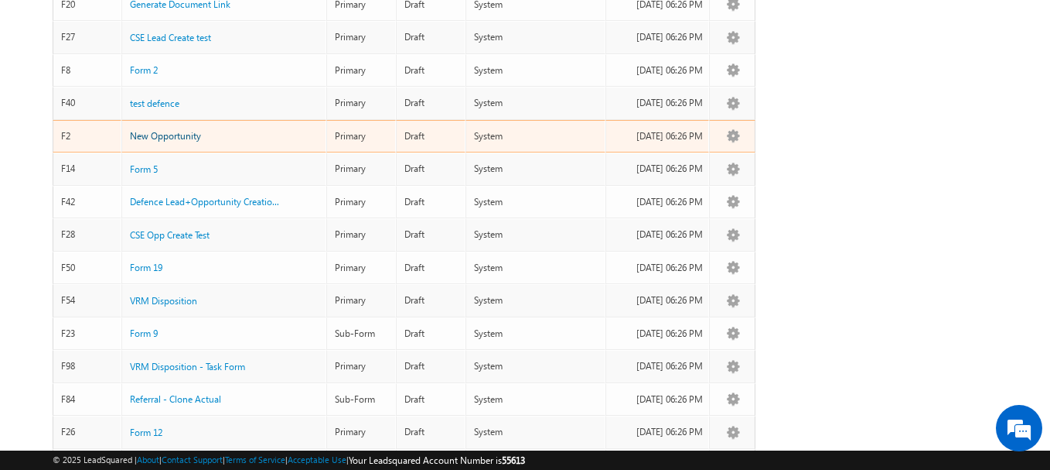
click at [190, 130] on span "New Opportunity" at bounding box center [165, 136] width 71 height 12
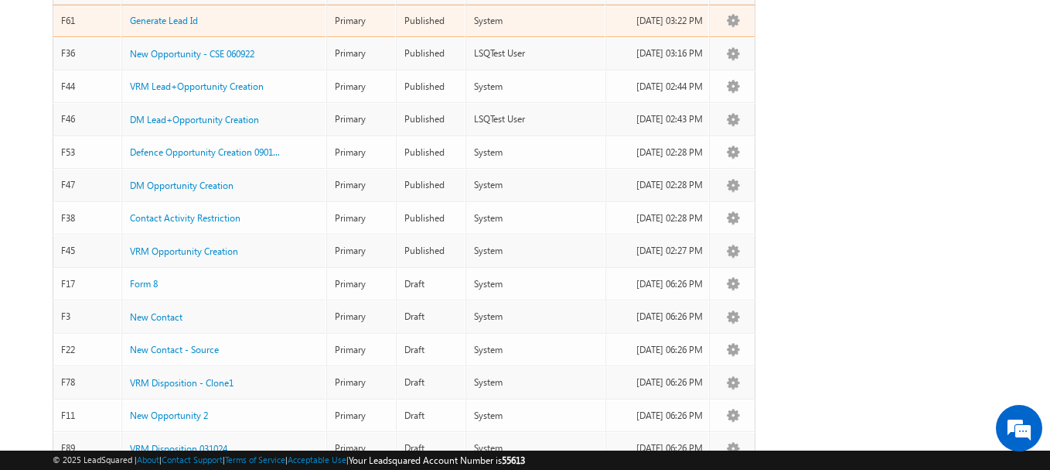
scroll to position [1271, 0]
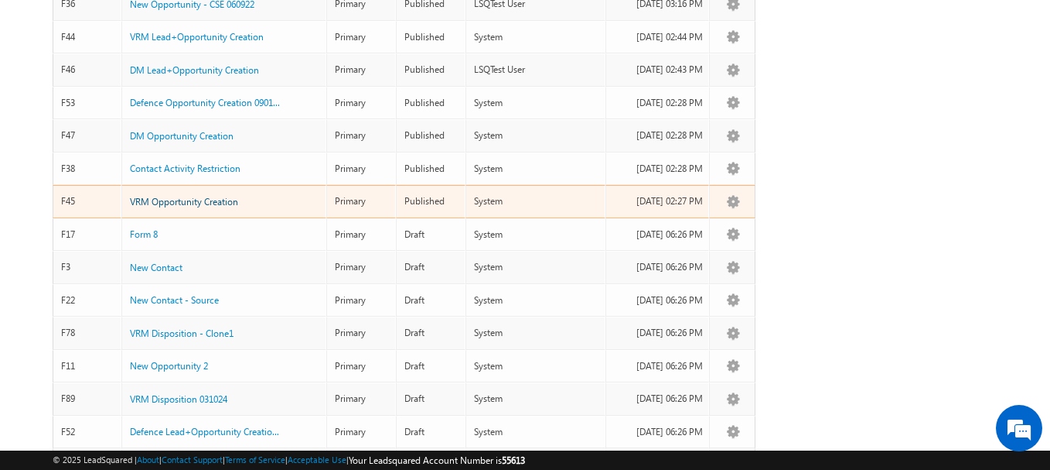
click at [204, 196] on span "VRM Opportunity Creation" at bounding box center [184, 202] width 108 height 12
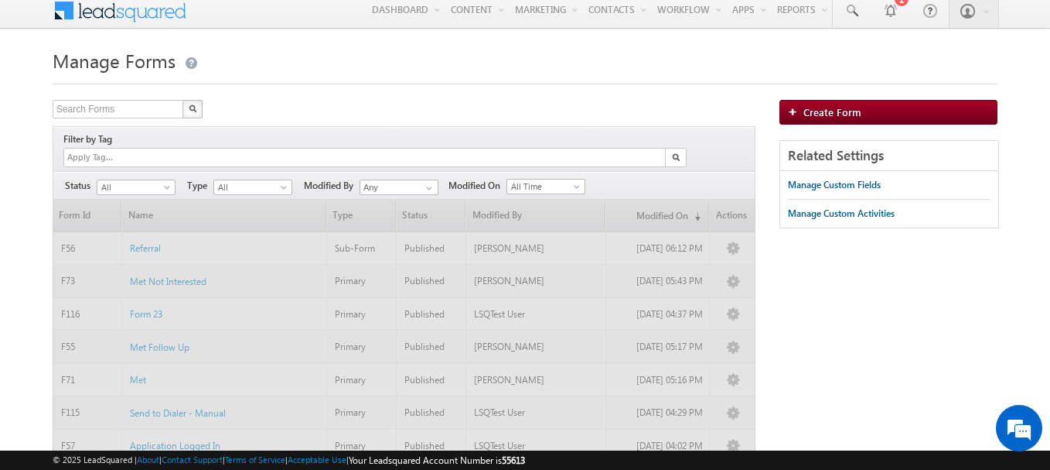
click at [482, 101] on div "Search Forms X 90 results found" at bounding box center [404, 111] width 703 height 22
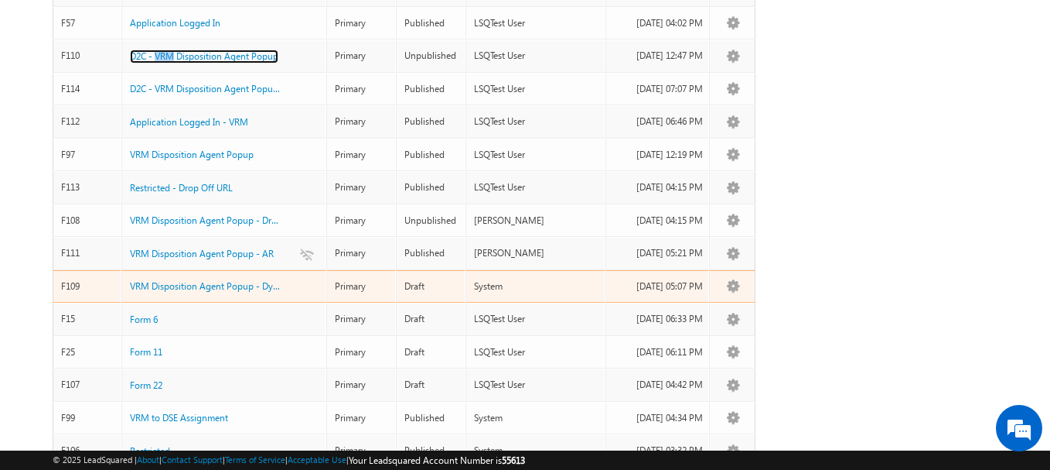
scroll to position [451, 0]
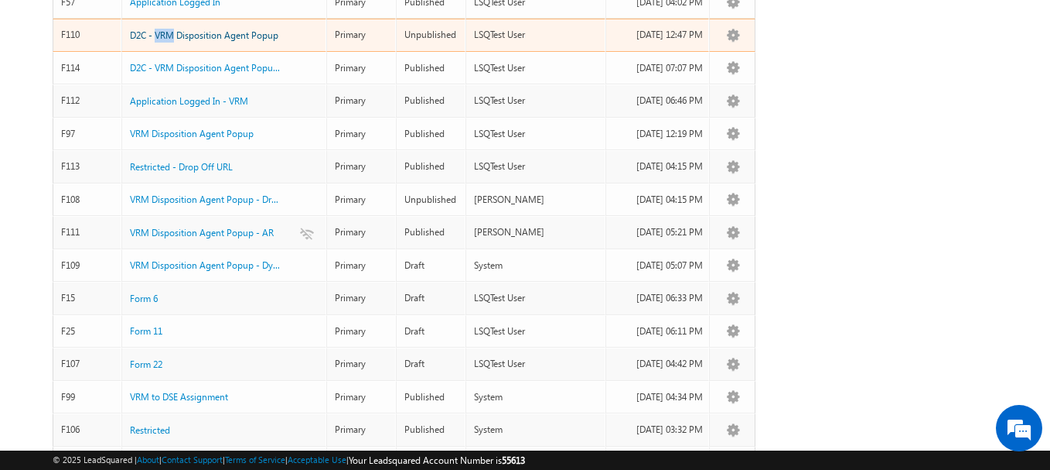
click at [236, 29] on span "D2C - VRM Disposition Agent Popup" at bounding box center [204, 35] width 149 height 12
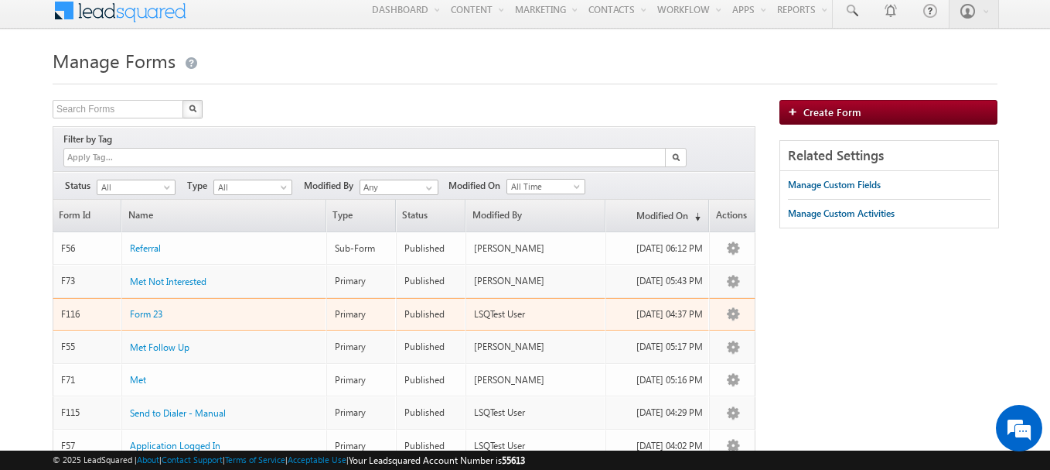
scroll to position [8, 0]
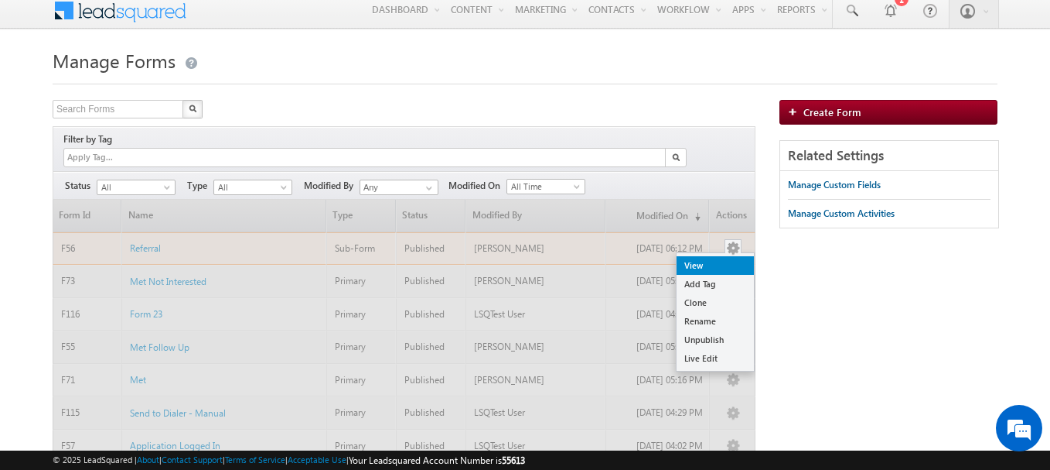
click at [717, 256] on link "View" at bounding box center [715, 265] width 77 height 19
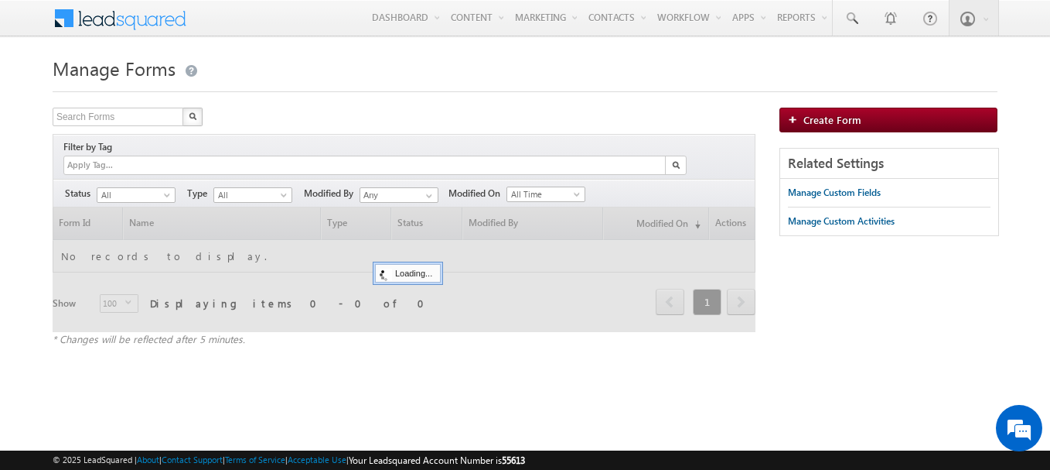
scroll to position [8, 0]
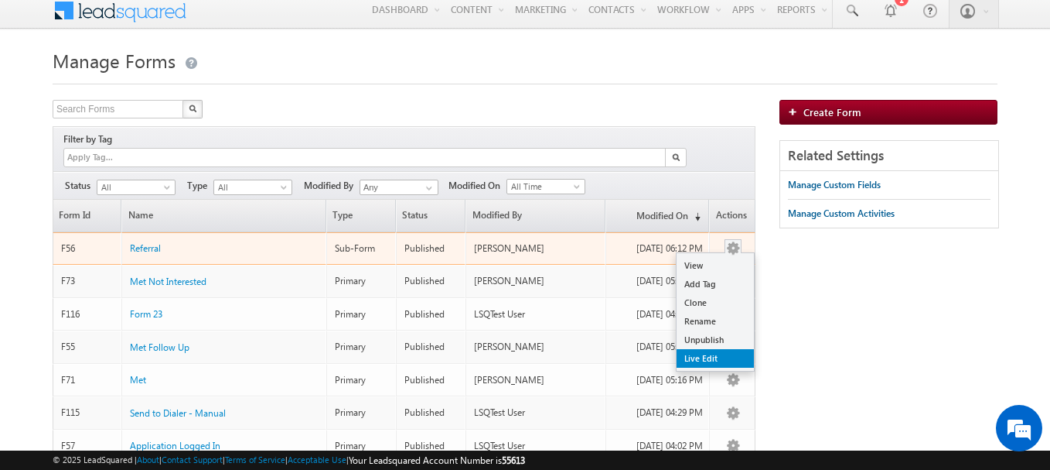
click at [722, 349] on link "Live Edit" at bounding box center [715, 358] width 77 height 19
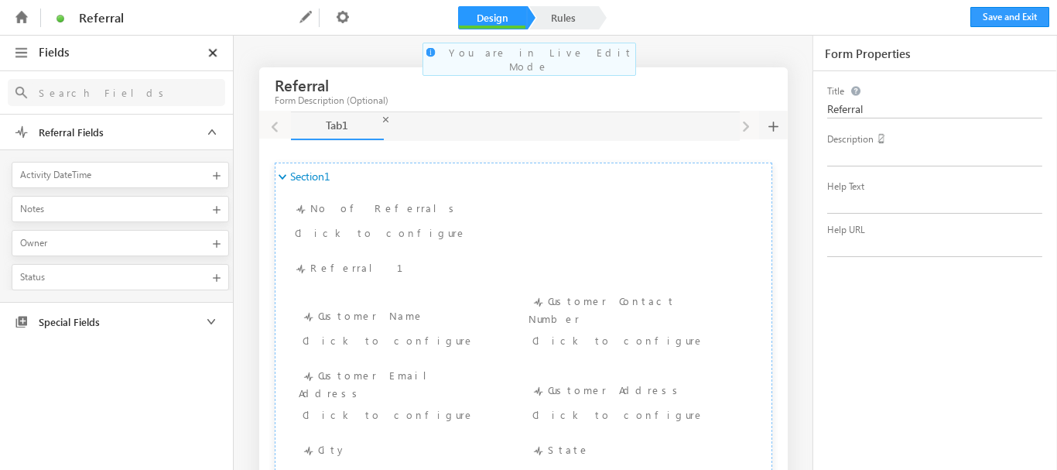
click at [214, 51] on icon at bounding box center [213, 52] width 15 height 11
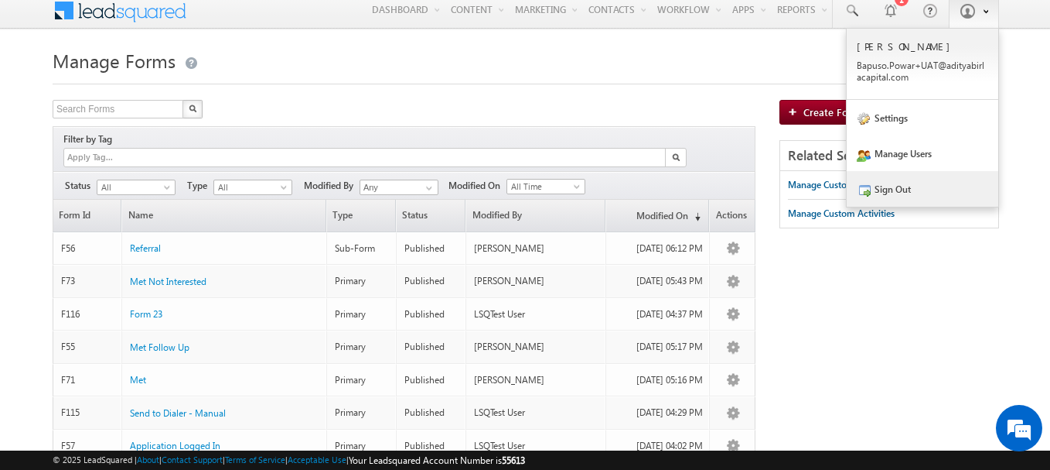
click at [904, 190] on link "Sign Out" at bounding box center [923, 189] width 152 height 36
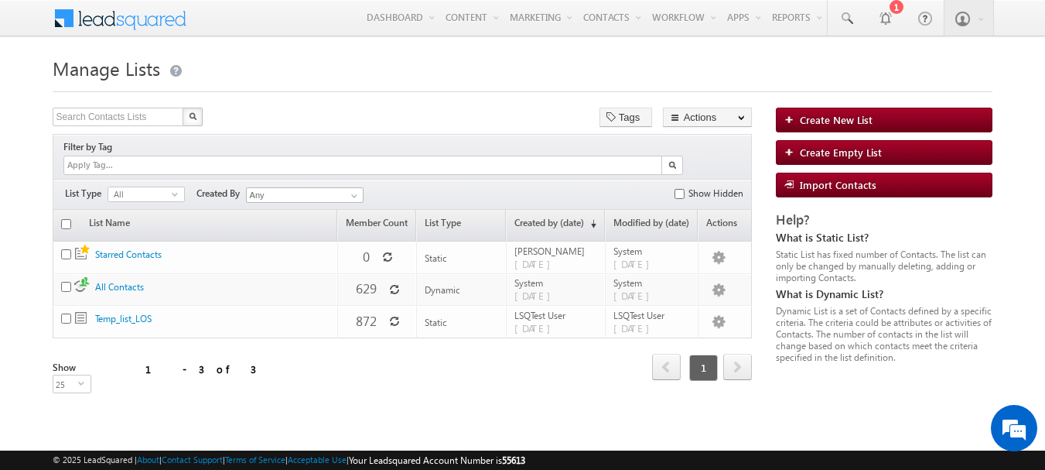
scroll to position [8, 0]
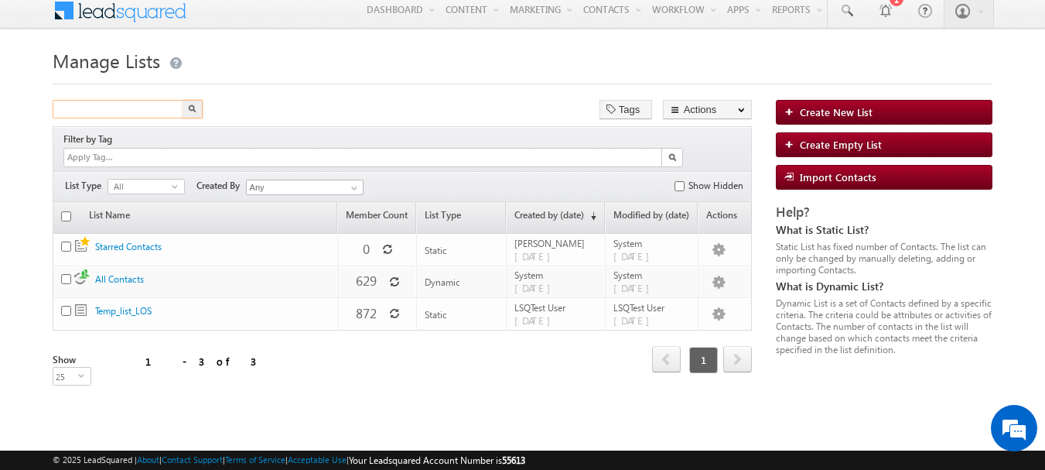
click at [121, 109] on input "text" at bounding box center [119, 109] width 132 height 19
type input "prod"
click at [183, 100] on button "button" at bounding box center [193, 109] width 20 height 19
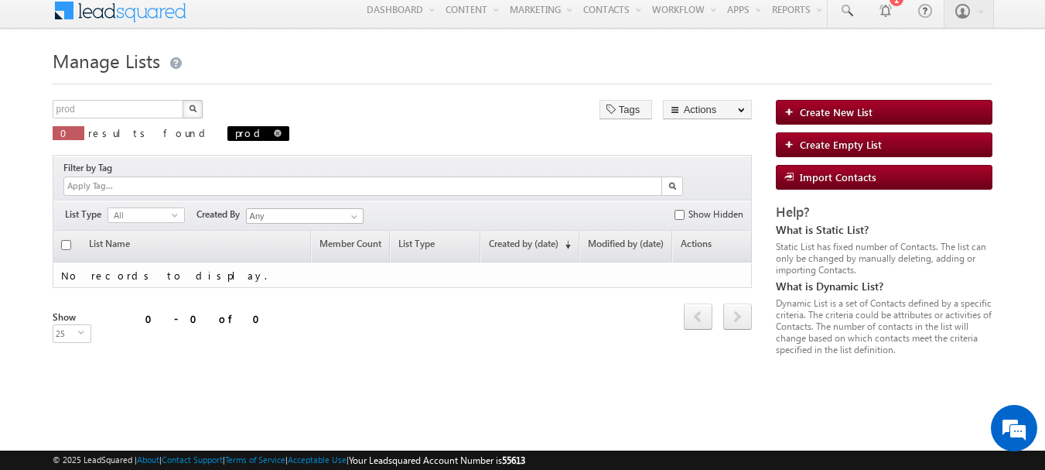
click at [227, 134] on span "prod" at bounding box center [258, 133] width 62 height 15
click at [274, 132] on span at bounding box center [278, 133] width 8 height 8
type input "Search Contacts Lists"
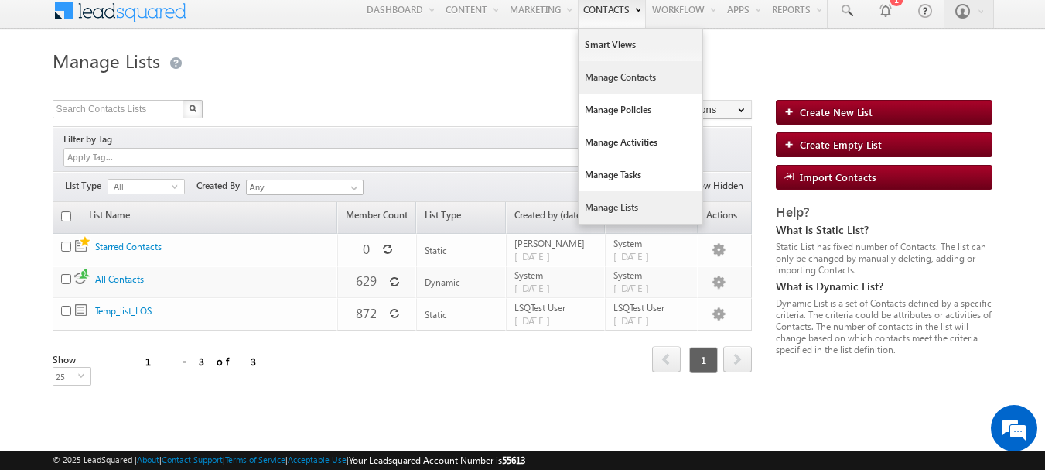
click at [620, 80] on link "Manage Contacts" at bounding box center [641, 77] width 124 height 32
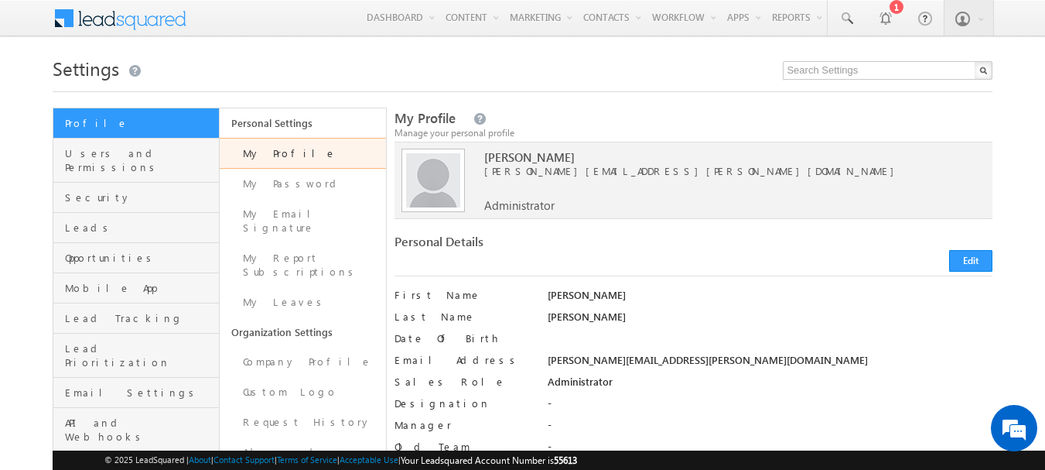
click at [619, 73] on h1 "Settings" at bounding box center [523, 67] width 941 height 30
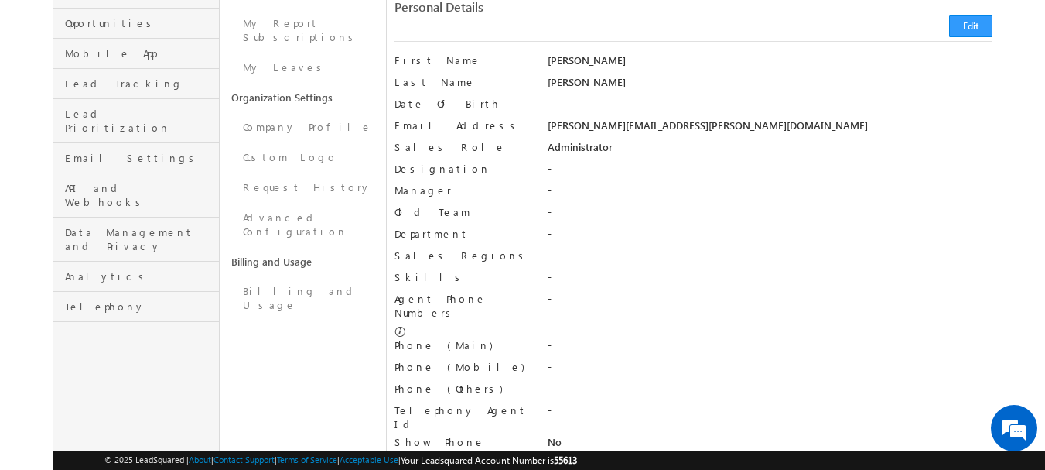
scroll to position [155, 0]
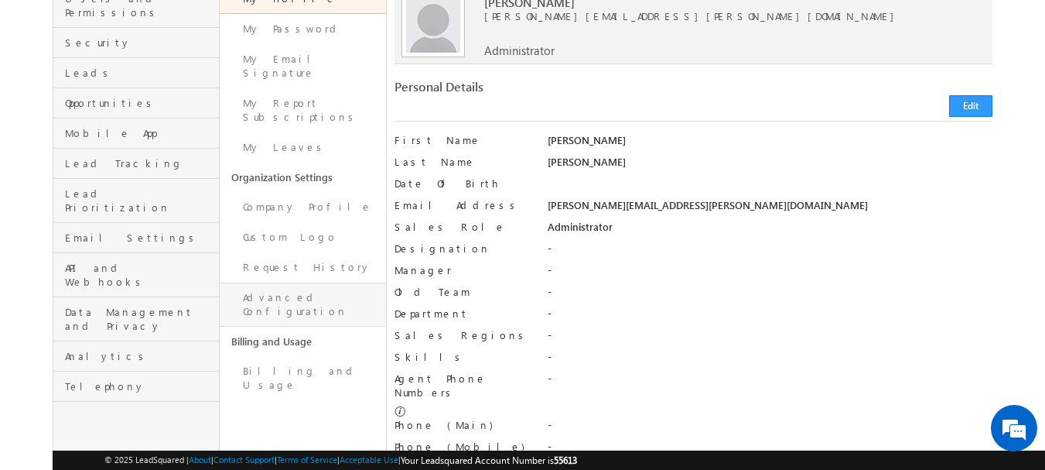
click at [281, 282] on link "Advanced Configuration" at bounding box center [303, 304] width 166 height 44
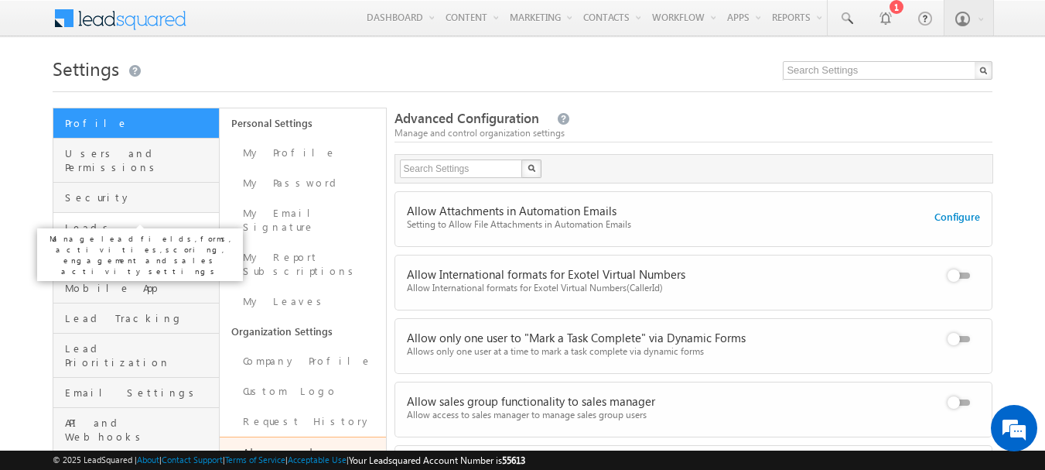
click at [149, 220] on span "Leads" at bounding box center [140, 227] width 150 height 14
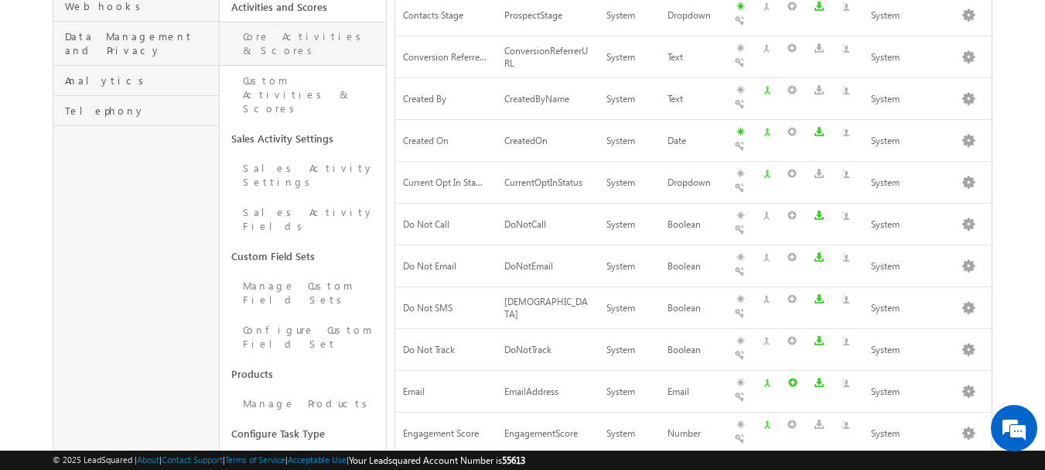
scroll to position [433, 0]
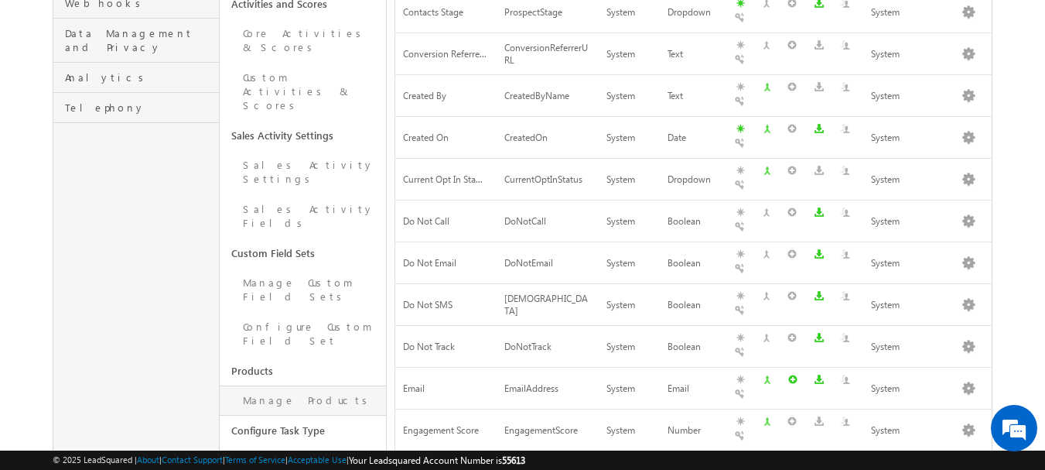
click at [315, 385] on link "Manage Products" at bounding box center [303, 400] width 166 height 30
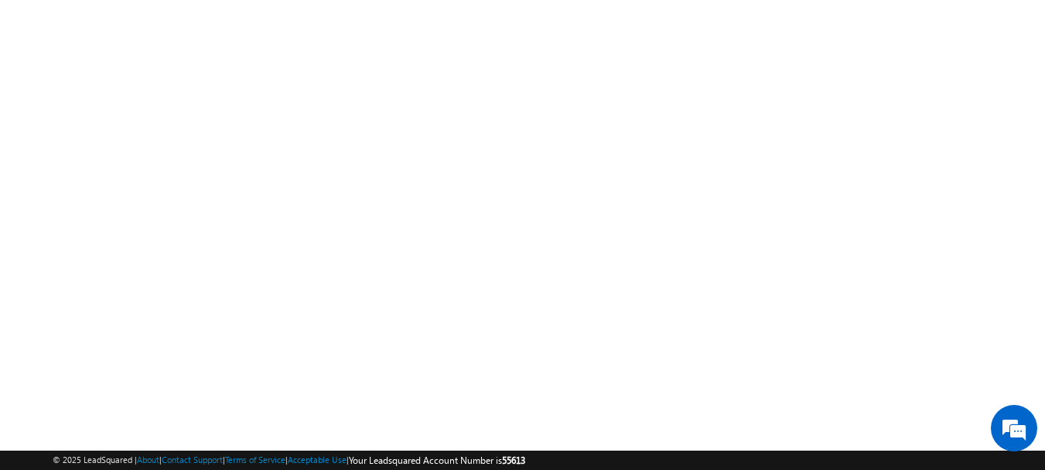
scroll to position [302, 0]
